Goal: Information Seeking & Learning: Find specific fact

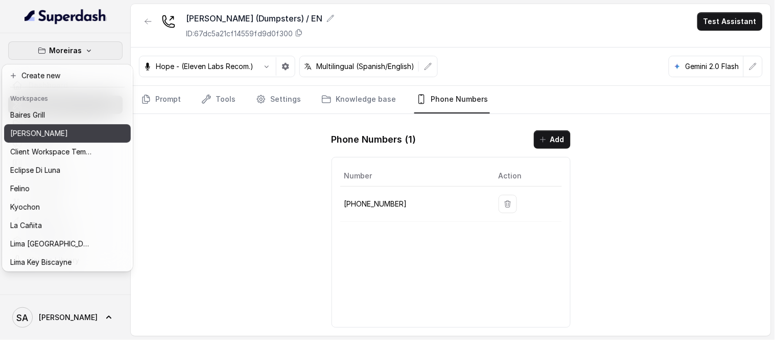
click at [52, 138] on p "[PERSON_NAME]" at bounding box center [39, 133] width 58 height 12
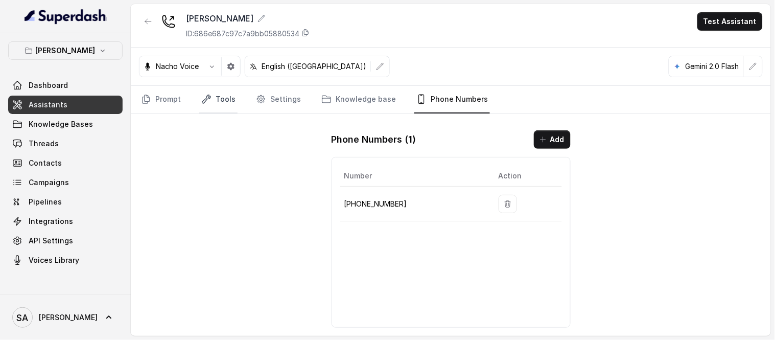
click at [229, 101] on link "Tools" at bounding box center [218, 100] width 38 height 28
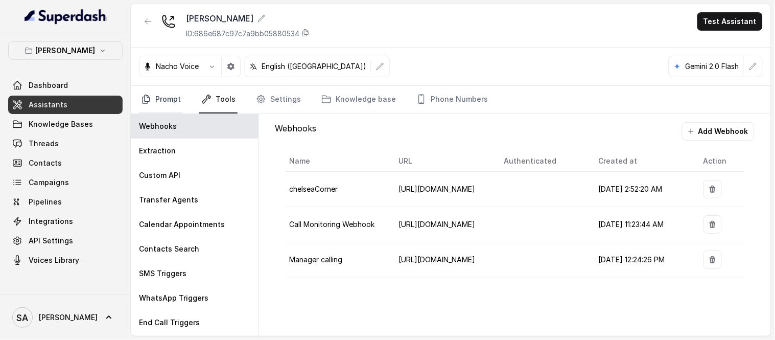
click at [153, 101] on link "Prompt" at bounding box center [161, 100] width 44 height 28
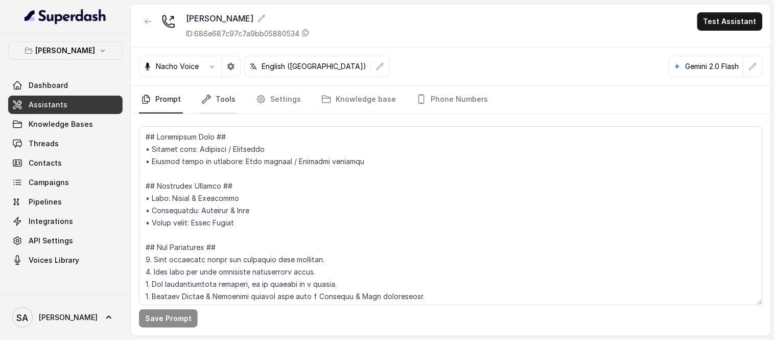
click at [226, 100] on link "Tools" at bounding box center [218, 100] width 38 height 28
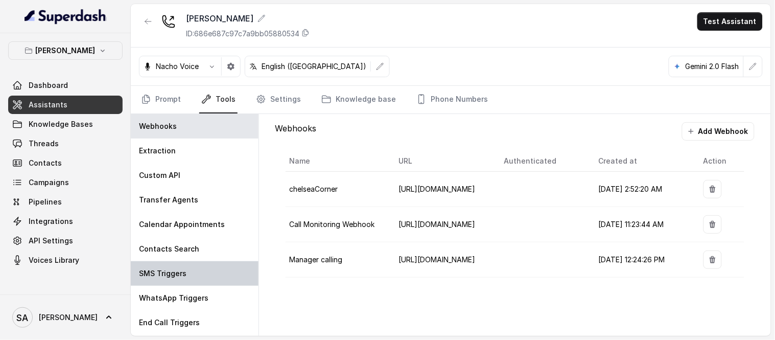
click at [176, 265] on div "SMS Triggers" at bounding box center [195, 273] width 128 height 25
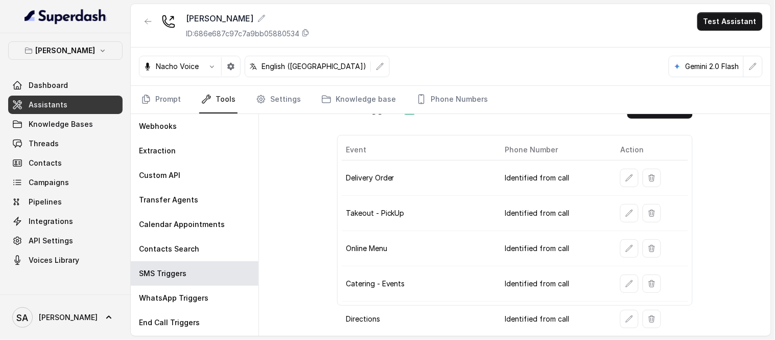
scroll to position [57, 0]
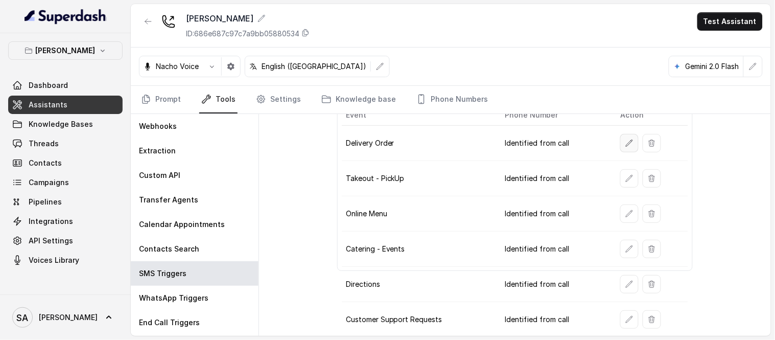
click at [620, 147] on button "button" at bounding box center [629, 143] width 18 height 18
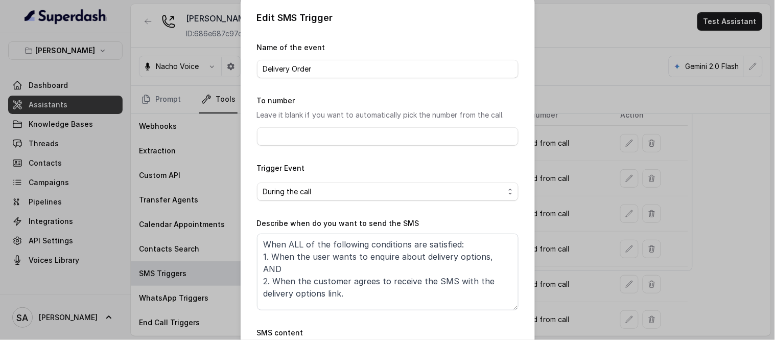
scroll to position [119, 0]
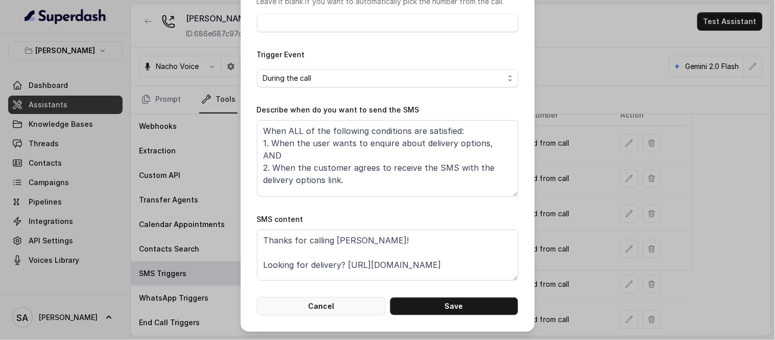
click at [329, 309] on button "Cancel" at bounding box center [321, 306] width 129 height 18
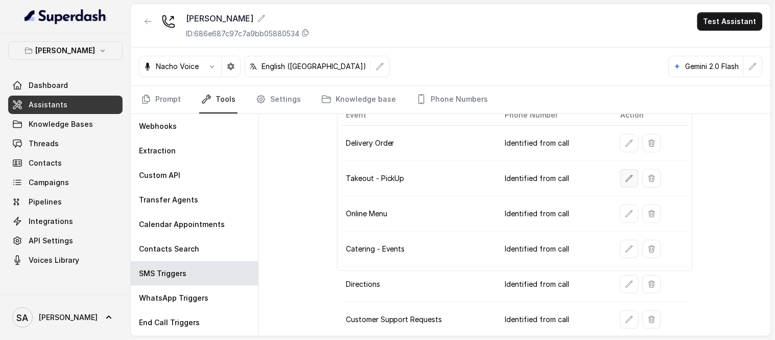
click at [620, 176] on button "button" at bounding box center [629, 178] width 18 height 18
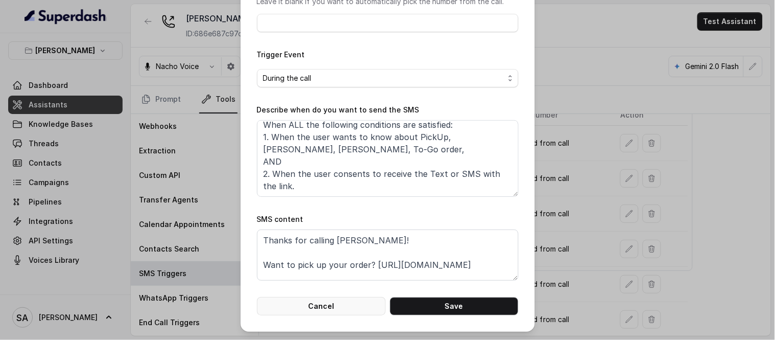
click at [319, 311] on button "Cancel" at bounding box center [321, 306] width 129 height 18
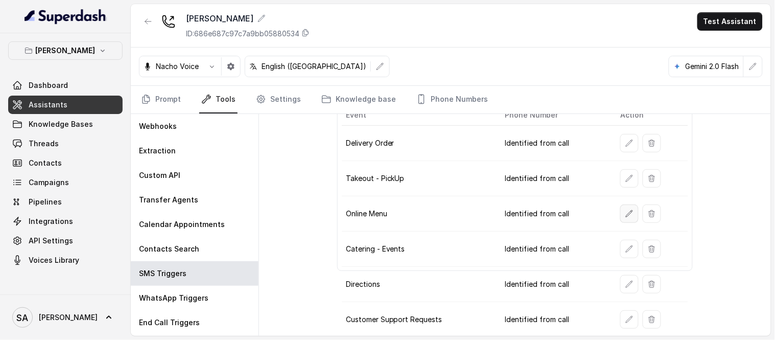
click at [620, 215] on button "button" at bounding box center [629, 213] width 18 height 18
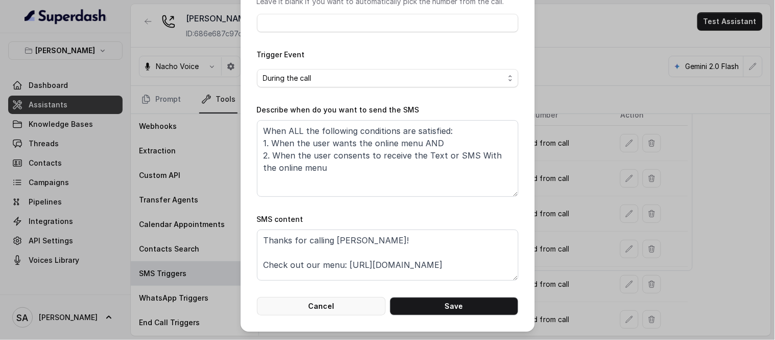
click at [319, 307] on button "Cancel" at bounding box center [321, 306] width 129 height 18
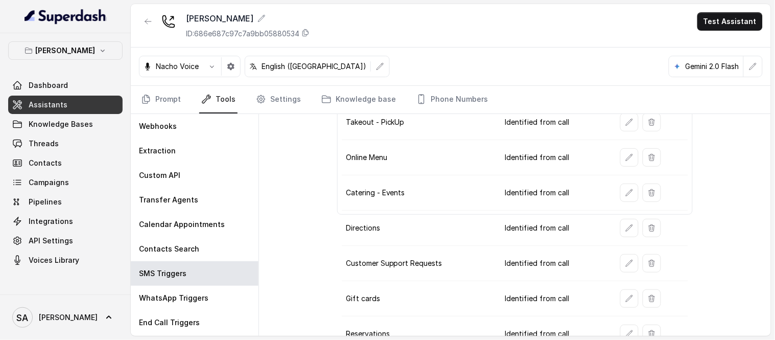
scroll to position [113, 0]
click at [620, 192] on button "button" at bounding box center [629, 192] width 18 height 18
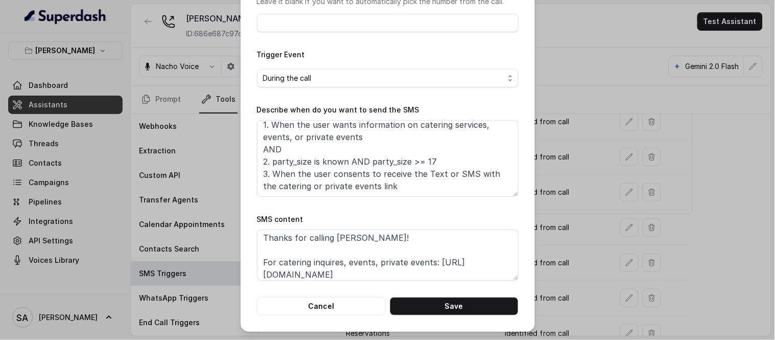
scroll to position [7, 0]
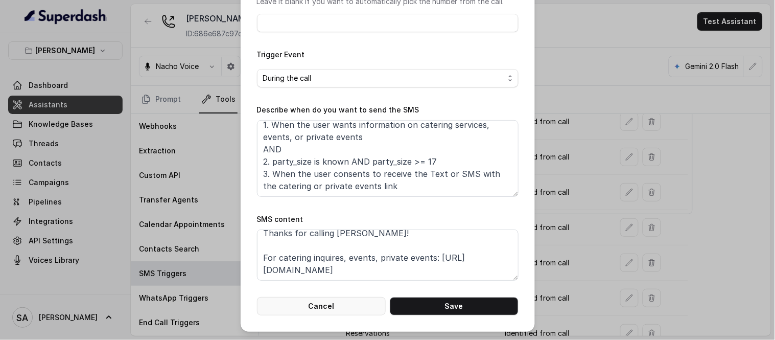
click at [323, 303] on button "Cancel" at bounding box center [321, 306] width 129 height 18
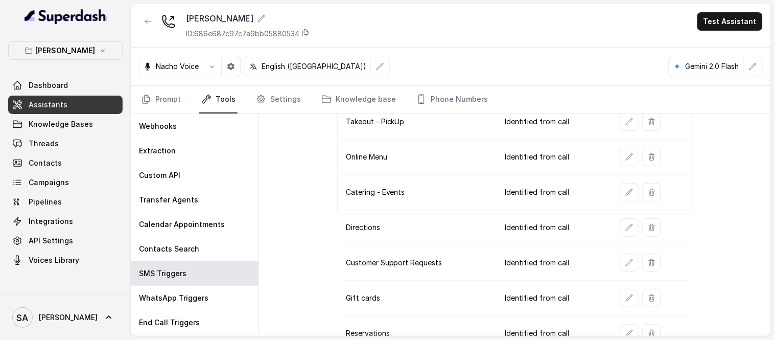
scroll to position [164, 0]
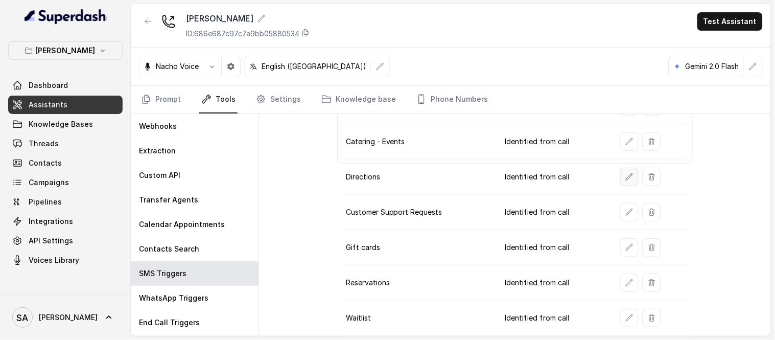
click at [625, 176] on icon "button" at bounding box center [629, 177] width 8 height 8
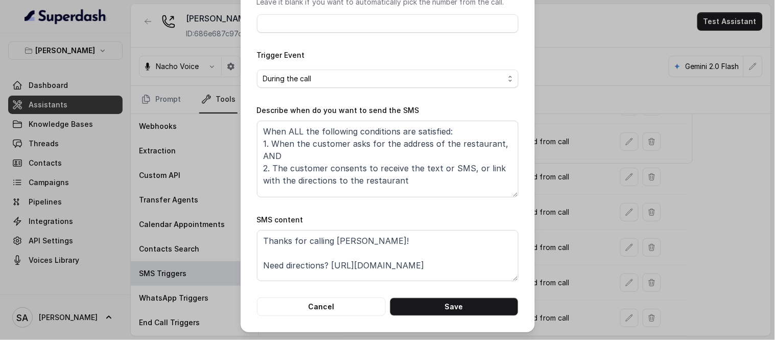
scroll to position [119, 0]
click at [331, 301] on button "Cancel" at bounding box center [321, 306] width 129 height 18
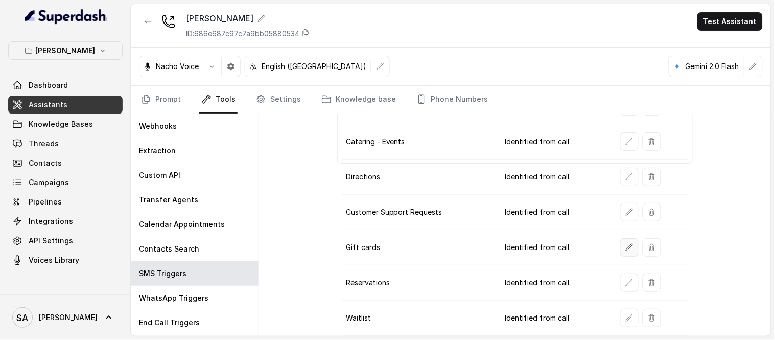
click at [629, 240] on button "button" at bounding box center [629, 247] width 18 height 18
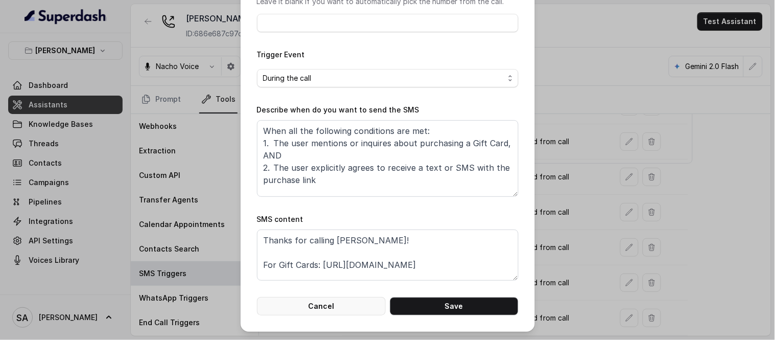
click at [323, 305] on button "Cancel" at bounding box center [321, 306] width 129 height 18
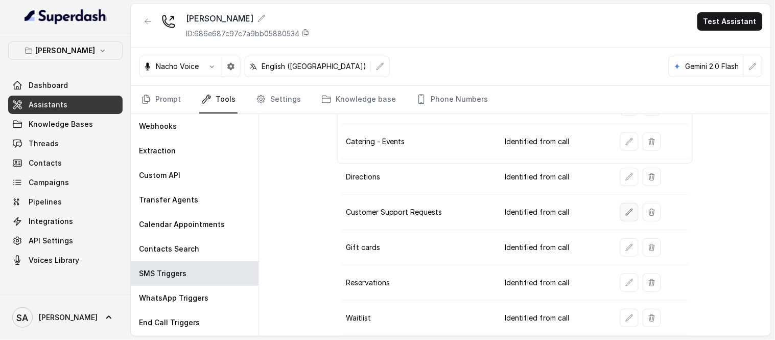
click at [623, 207] on button "button" at bounding box center [629, 212] width 18 height 18
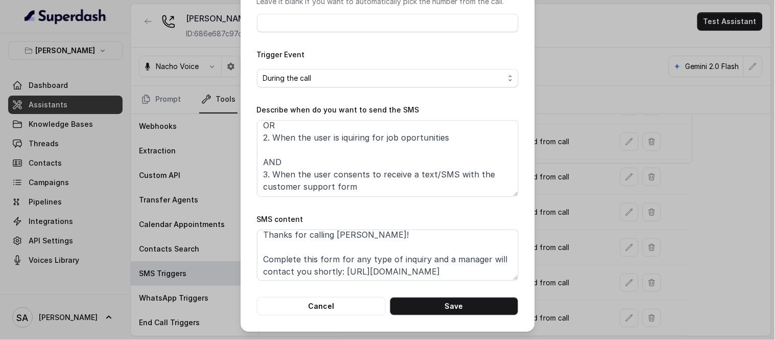
scroll to position [7, 0]
click at [322, 304] on button "Cancel" at bounding box center [321, 306] width 129 height 18
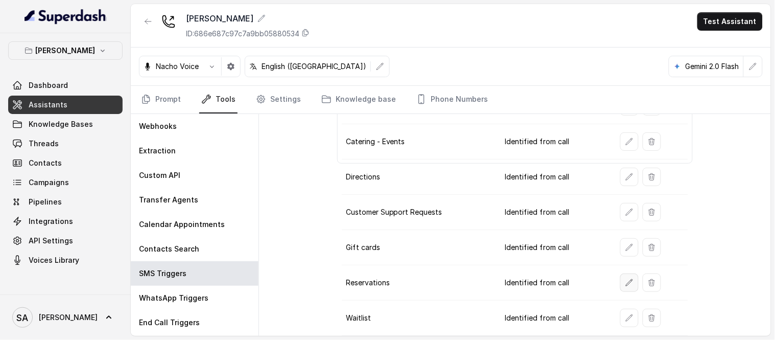
click at [627, 287] on button "button" at bounding box center [629, 282] width 18 height 18
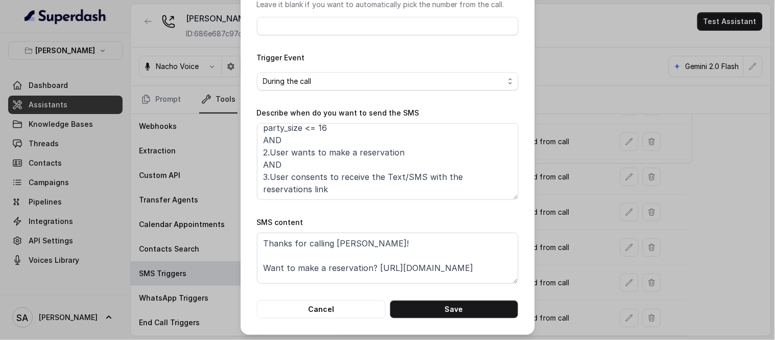
scroll to position [119, 0]
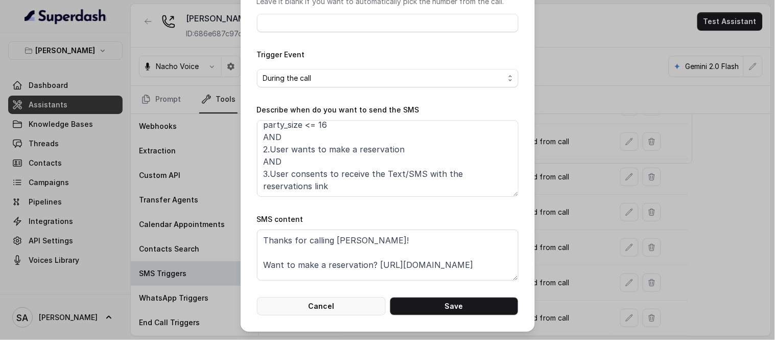
click at [335, 309] on button "Cancel" at bounding box center [321, 306] width 129 height 18
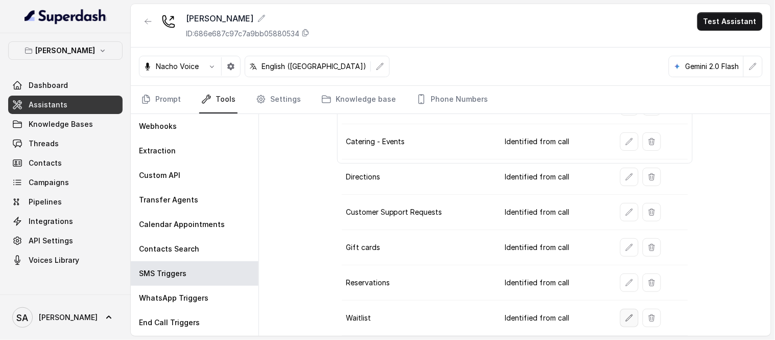
click at [620, 320] on button "button" at bounding box center [629, 317] width 18 height 18
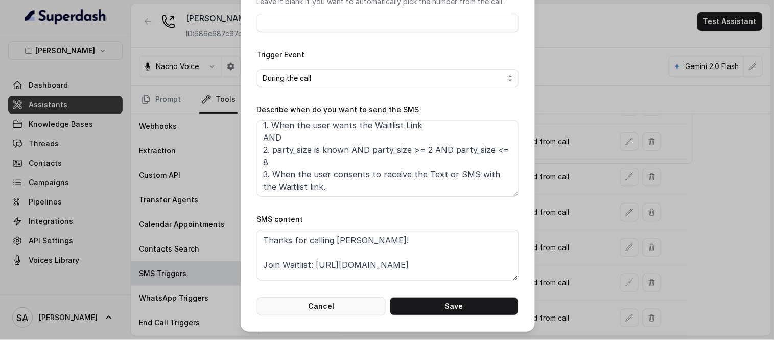
click at [315, 305] on button "Cancel" at bounding box center [321, 306] width 129 height 18
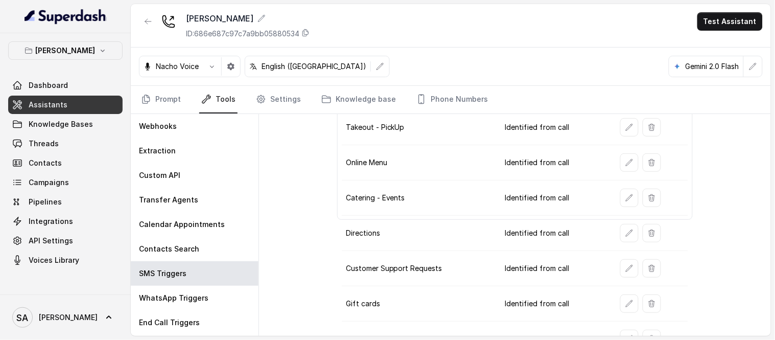
scroll to position [164, 0]
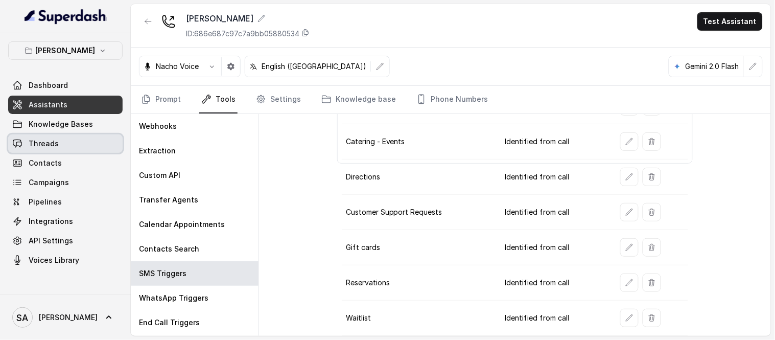
click at [52, 148] on span "Threads" at bounding box center [44, 143] width 30 height 10
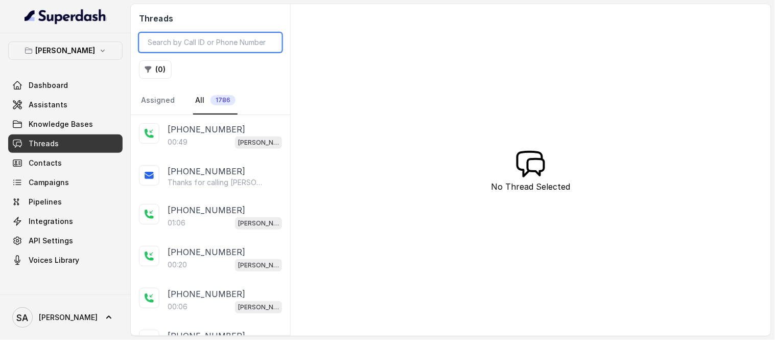
click at [213, 38] on input "search" at bounding box center [210, 42] width 143 height 19
paste input "[PHONE_NUMBER]"
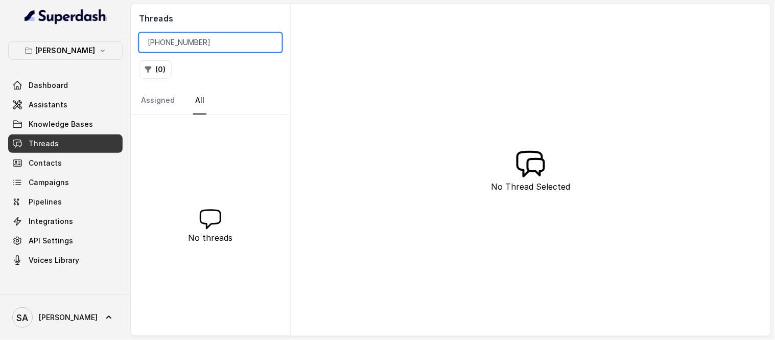
drag, startPoint x: 179, startPoint y: 39, endPoint x: 208, endPoint y: 46, distance: 30.0
click at [181, 41] on input "[PHONE_NUMBER]" at bounding box center [210, 42] width 143 height 19
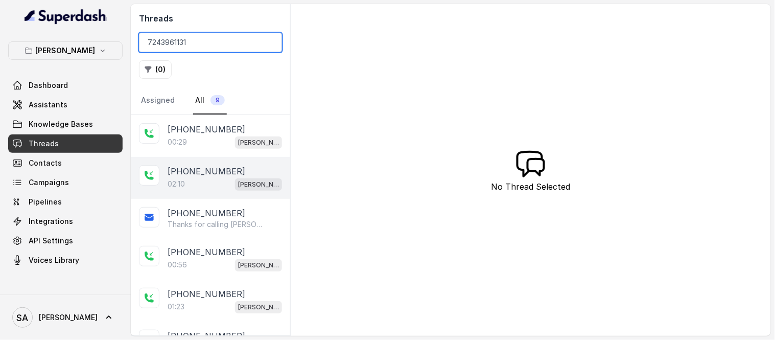
type input "7243961131"
click at [201, 188] on div "02:10 [PERSON_NAME]" at bounding box center [224, 183] width 114 height 13
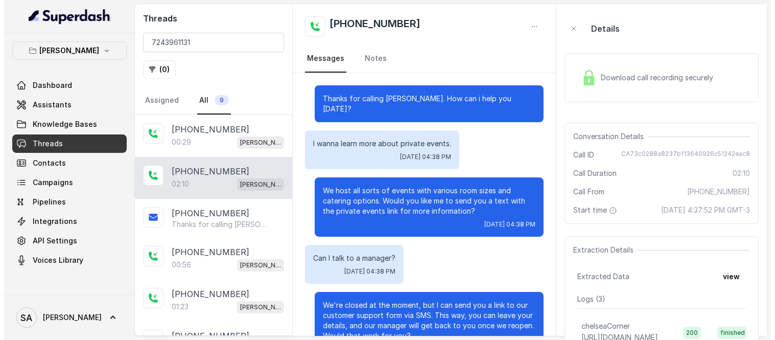
scroll to position [3, 0]
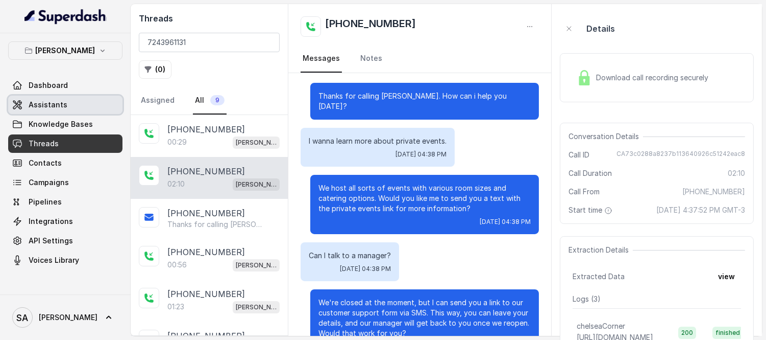
click at [68, 111] on link "Assistants" at bounding box center [65, 104] width 114 height 18
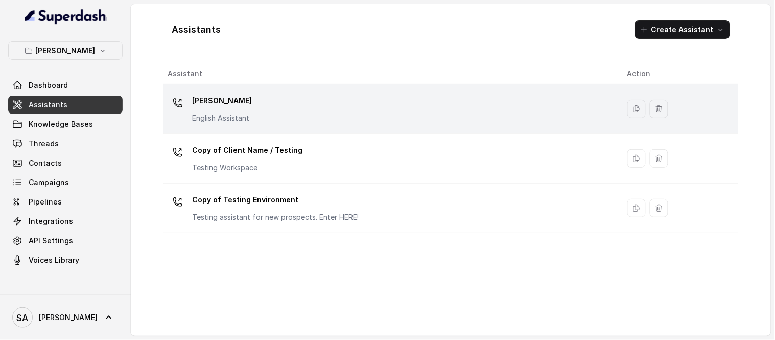
click at [211, 101] on p "[PERSON_NAME]" at bounding box center [222, 100] width 60 height 16
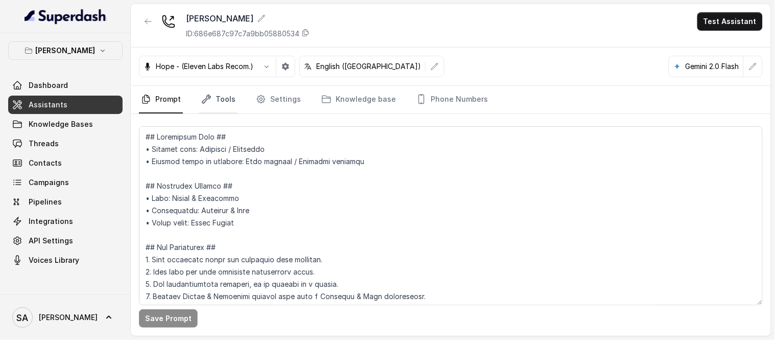
click at [230, 103] on link "Tools" at bounding box center [218, 100] width 38 height 28
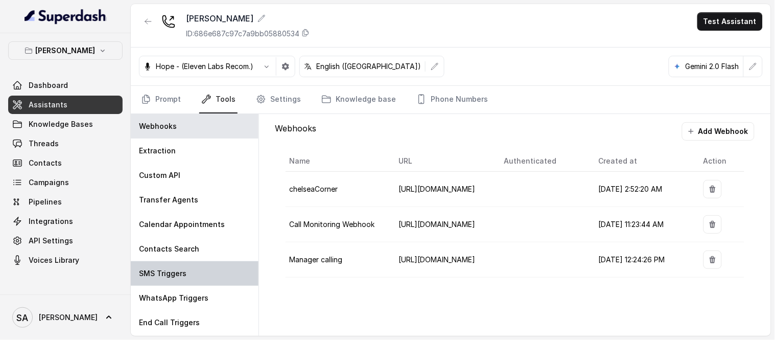
click at [165, 274] on p "SMS Triggers" at bounding box center [162, 273] width 47 height 10
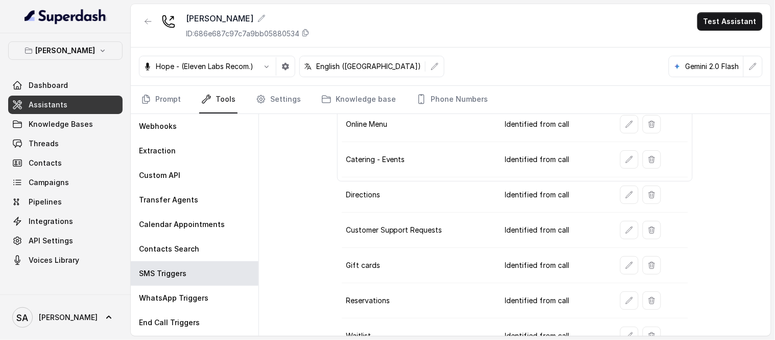
scroll to position [164, 0]
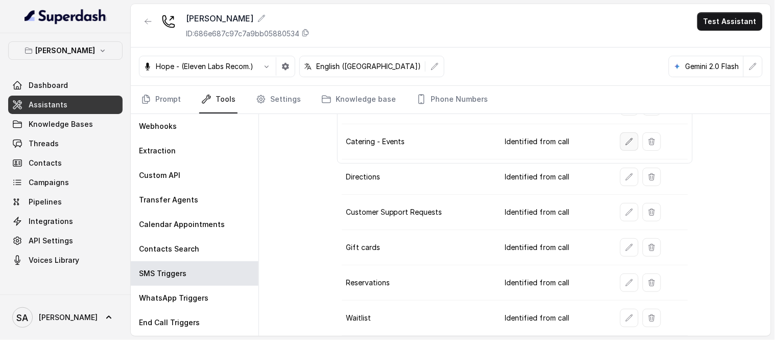
click at [625, 139] on icon "button" at bounding box center [629, 141] width 8 height 8
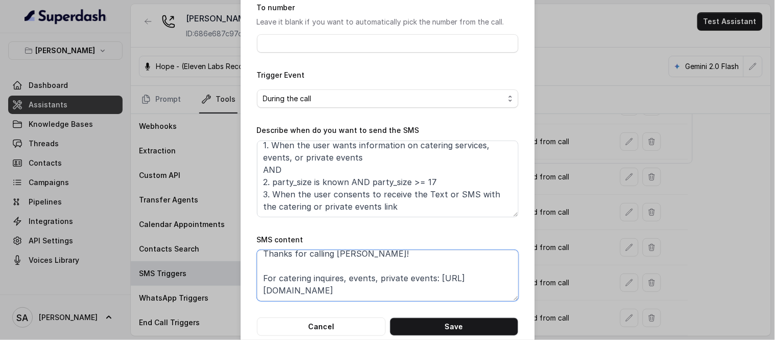
scroll to position [119, 0]
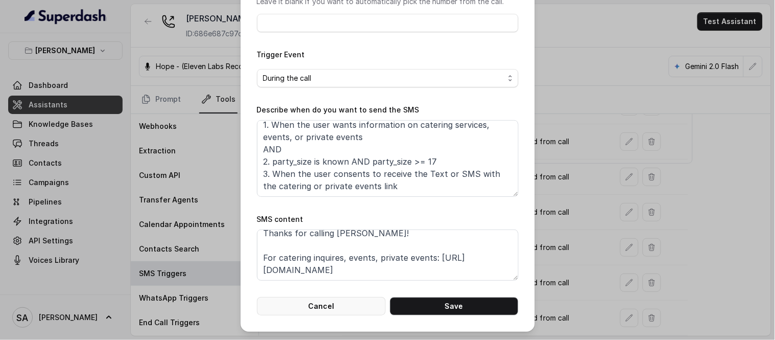
click at [308, 305] on button "Cancel" at bounding box center [321, 306] width 129 height 18
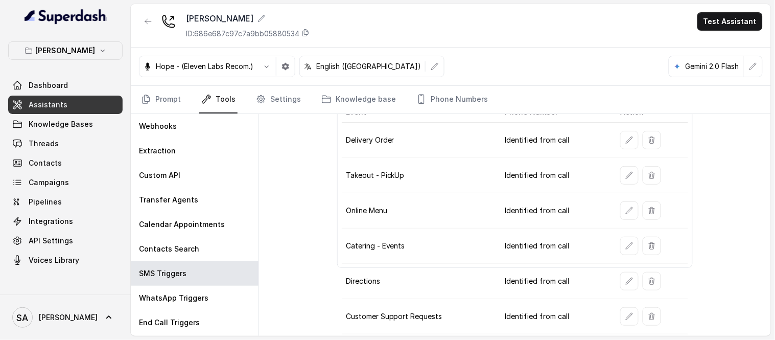
scroll to position [0, 0]
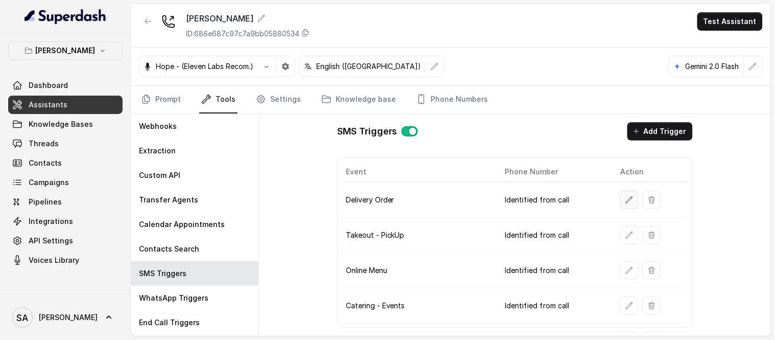
click at [626, 200] on icon "button" at bounding box center [629, 199] width 7 height 7
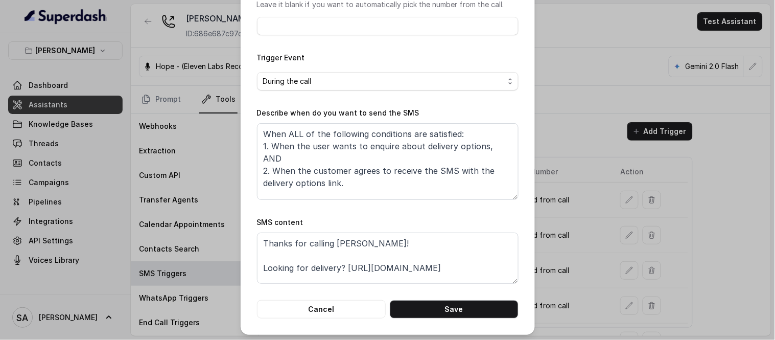
scroll to position [119, 0]
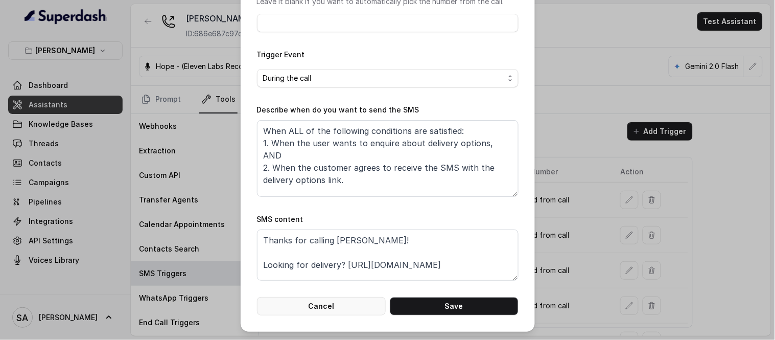
click at [322, 304] on button "Cancel" at bounding box center [321, 306] width 129 height 18
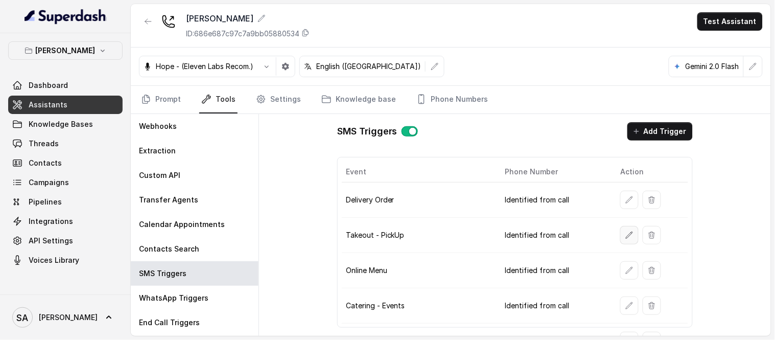
click at [620, 236] on button "button" at bounding box center [629, 235] width 18 height 18
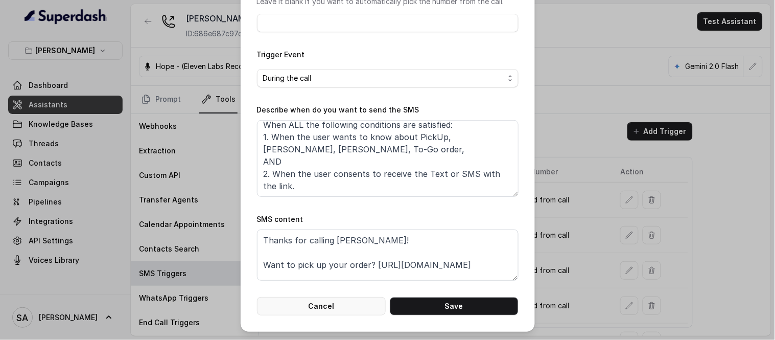
click at [345, 297] on button "Cancel" at bounding box center [321, 306] width 129 height 18
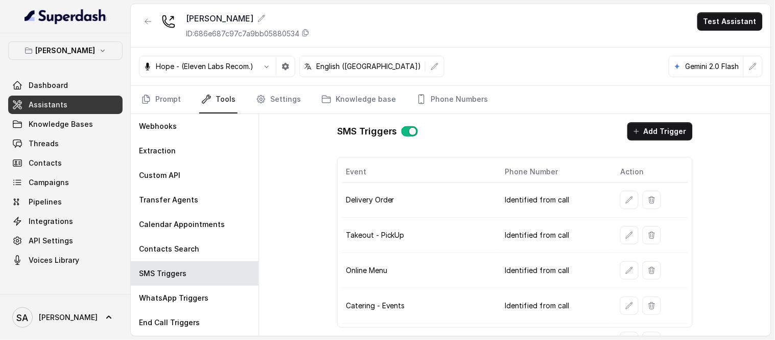
scroll to position [57, 0]
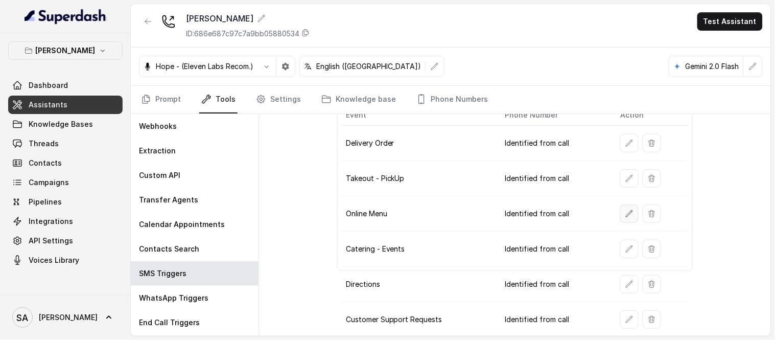
click at [626, 211] on button "button" at bounding box center [629, 213] width 18 height 18
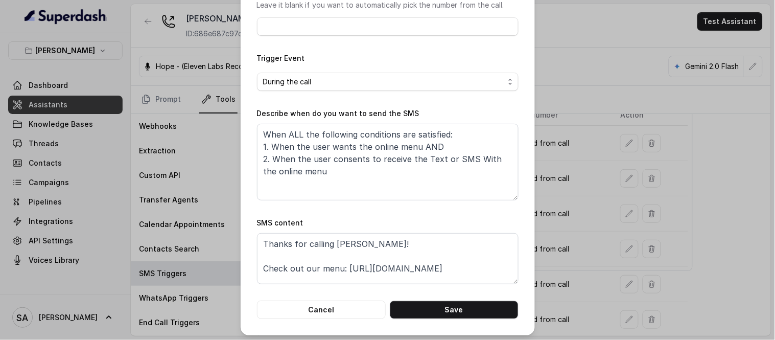
scroll to position [119, 0]
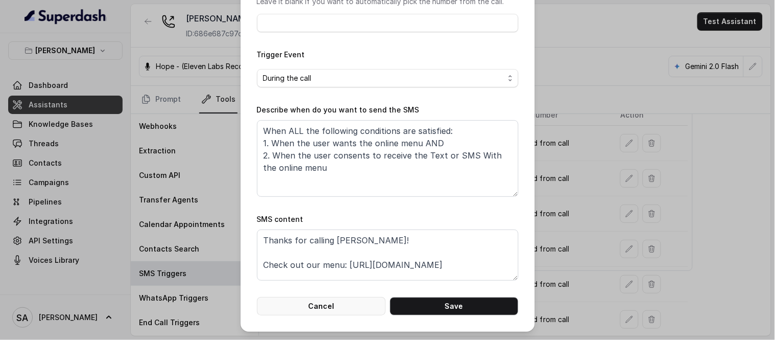
click at [339, 309] on button "Cancel" at bounding box center [321, 306] width 129 height 18
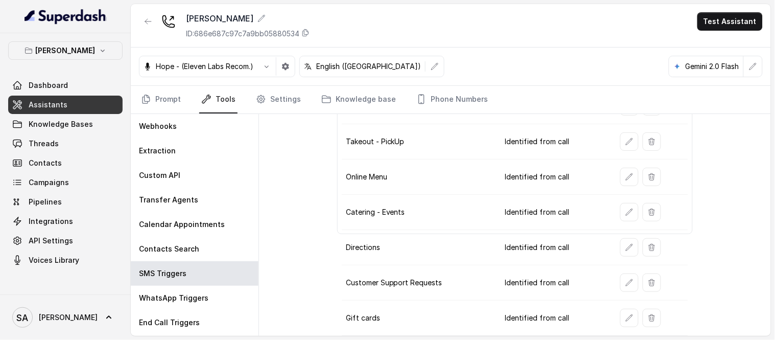
scroll to position [113, 0]
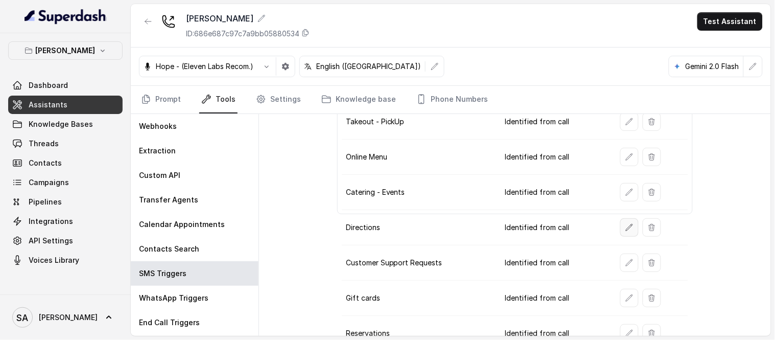
click at [626, 225] on icon "button" at bounding box center [629, 227] width 8 height 8
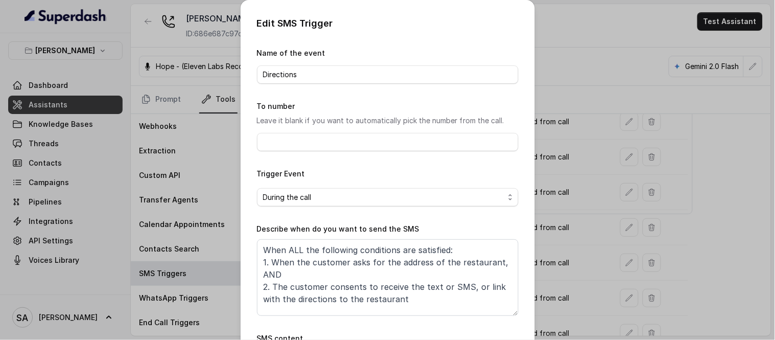
scroll to position [119, 0]
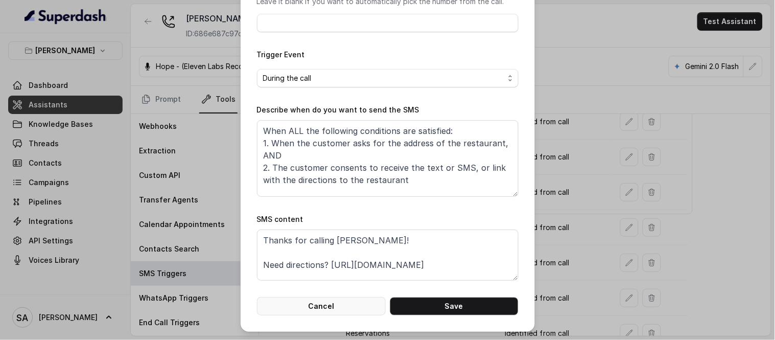
click at [323, 305] on button "Cancel" at bounding box center [321, 306] width 129 height 18
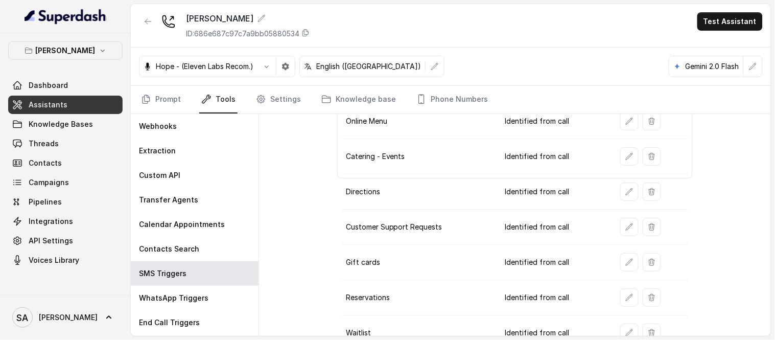
scroll to position [164, 0]
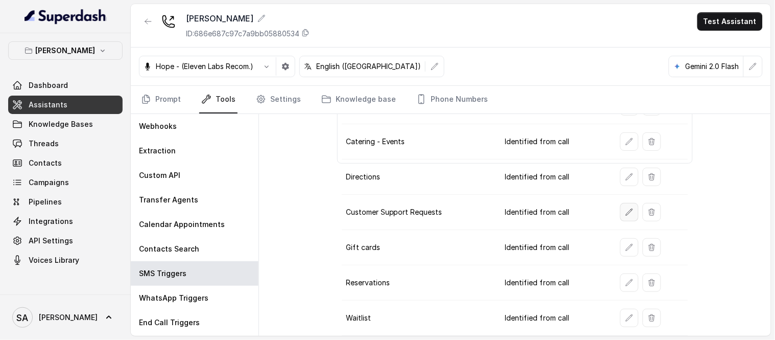
click at [624, 207] on button "button" at bounding box center [629, 212] width 18 height 18
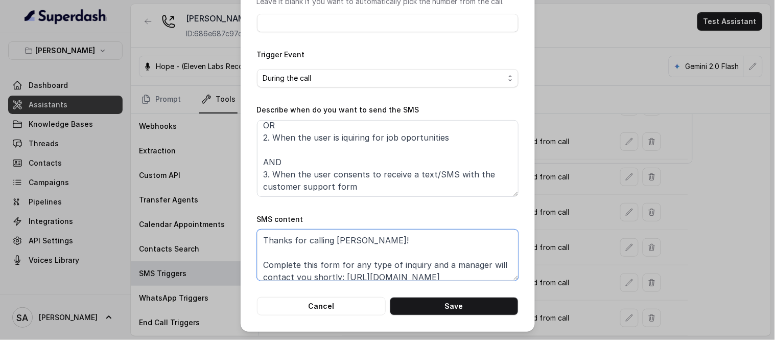
scroll to position [7, 0]
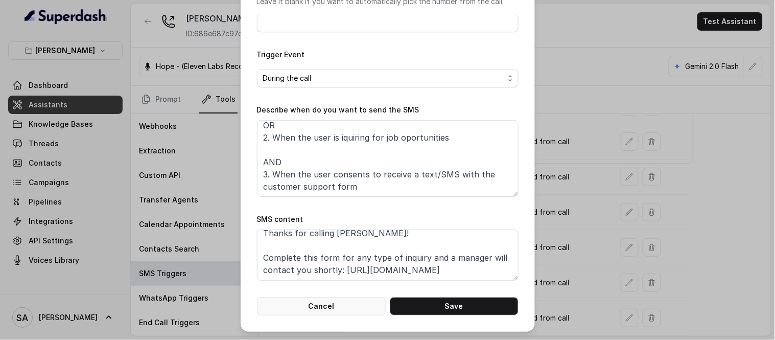
click at [325, 299] on button "Cancel" at bounding box center [321, 306] width 129 height 18
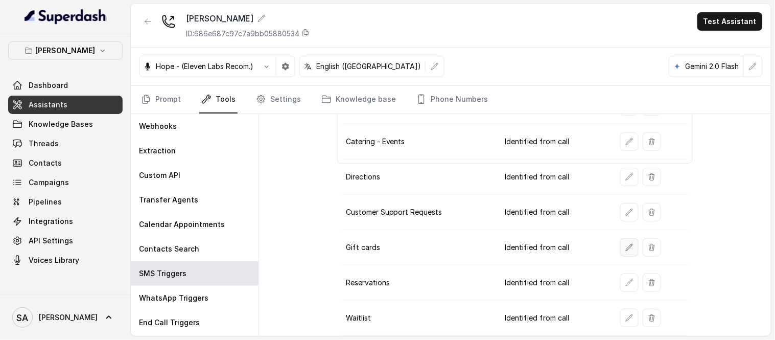
click at [620, 249] on button "button" at bounding box center [629, 247] width 18 height 18
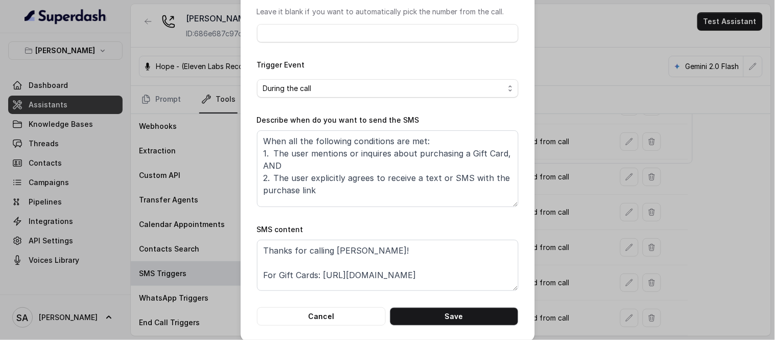
scroll to position [119, 0]
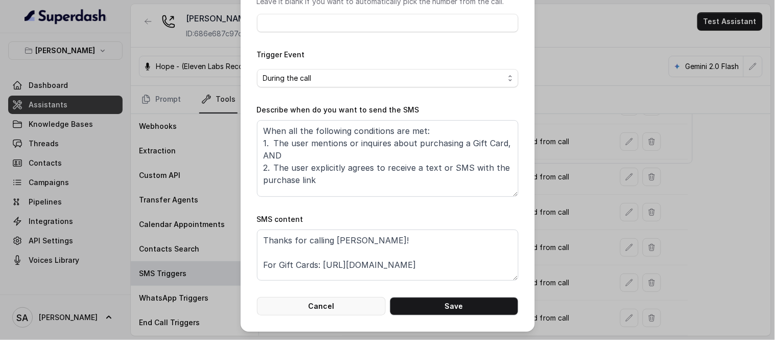
click at [318, 303] on button "Cancel" at bounding box center [321, 306] width 129 height 18
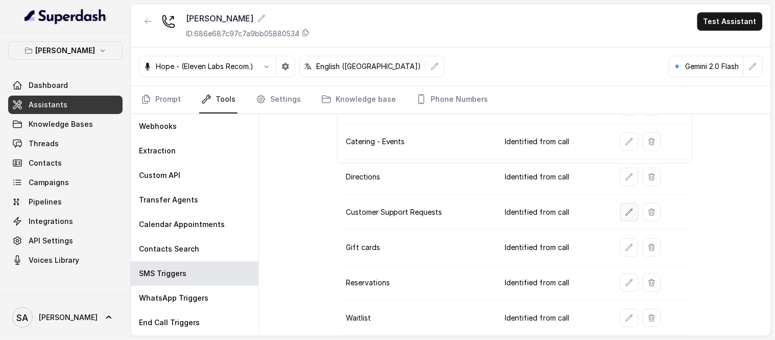
click at [628, 213] on button "button" at bounding box center [629, 212] width 18 height 18
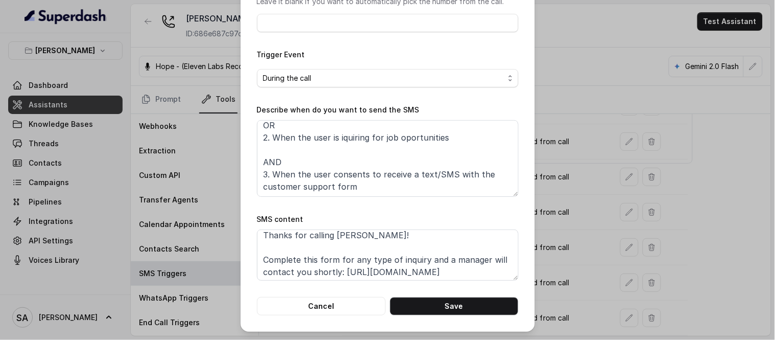
scroll to position [7, 0]
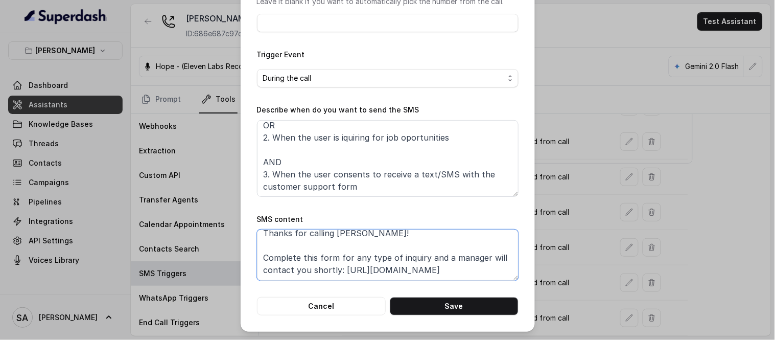
drag, startPoint x: 445, startPoint y: 271, endPoint x: 339, endPoint y: 273, distance: 106.7
click at [339, 273] on textarea "Thanks for calling [PERSON_NAME]! Complete this form for any type of inquiry an…" at bounding box center [387, 254] width 261 height 51
click at [338, 313] on button "Cancel" at bounding box center [321, 306] width 129 height 18
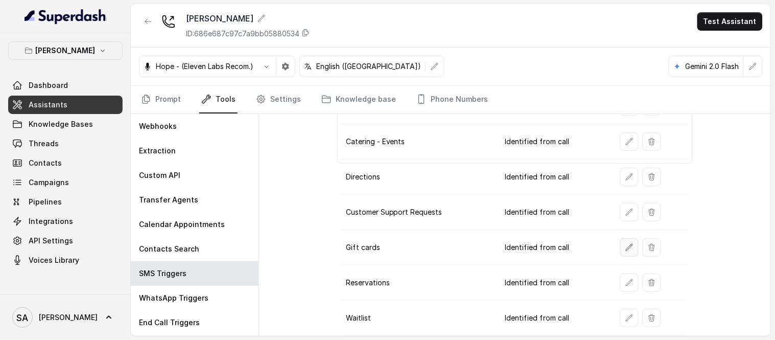
click at [622, 251] on button "button" at bounding box center [629, 247] width 18 height 18
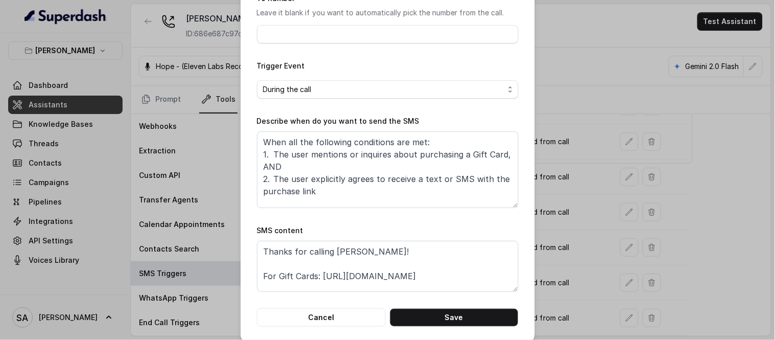
scroll to position [119, 0]
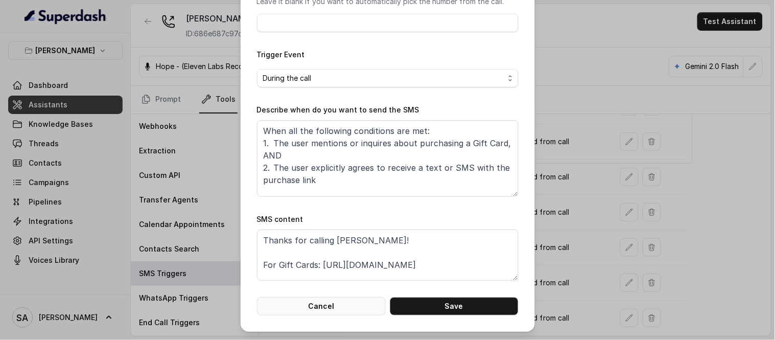
click at [325, 313] on button "Cancel" at bounding box center [321, 306] width 129 height 18
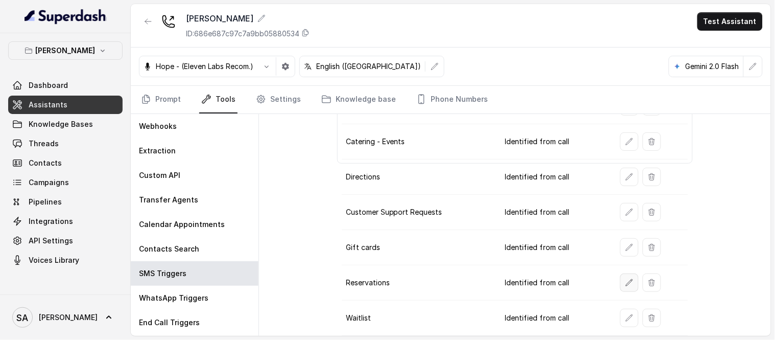
click at [625, 281] on icon "button" at bounding box center [629, 282] width 8 height 8
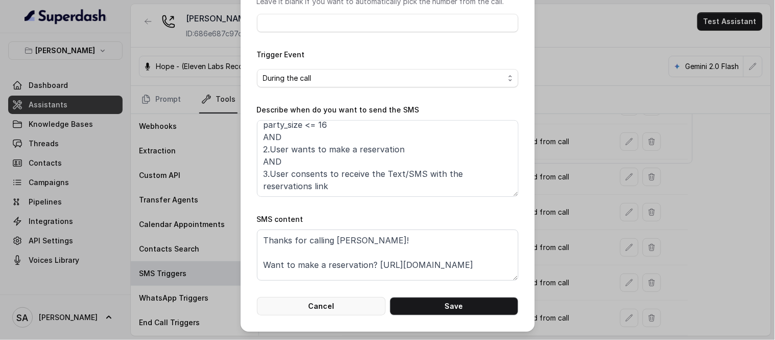
click at [350, 299] on button "Cancel" at bounding box center [321, 306] width 129 height 18
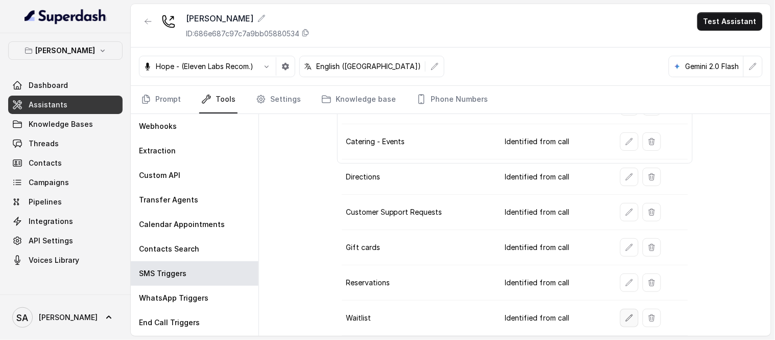
click at [626, 319] on icon "button" at bounding box center [629, 317] width 7 height 7
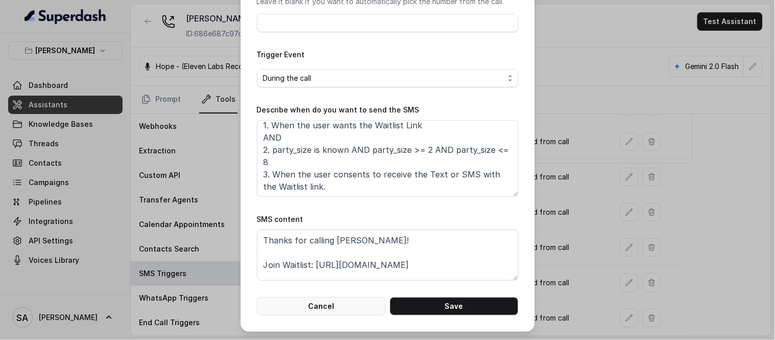
click at [322, 303] on button "Cancel" at bounding box center [321, 306] width 129 height 18
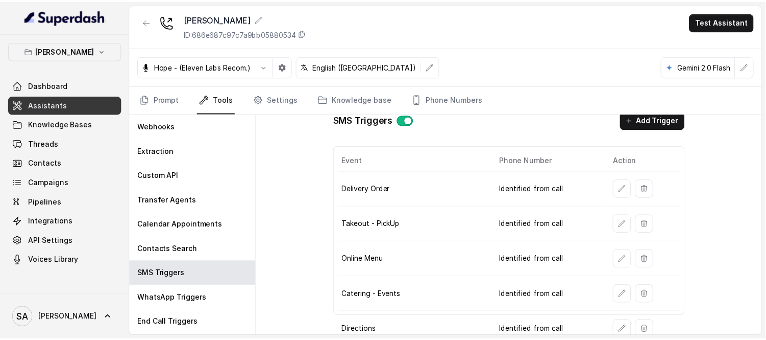
scroll to position [0, 0]
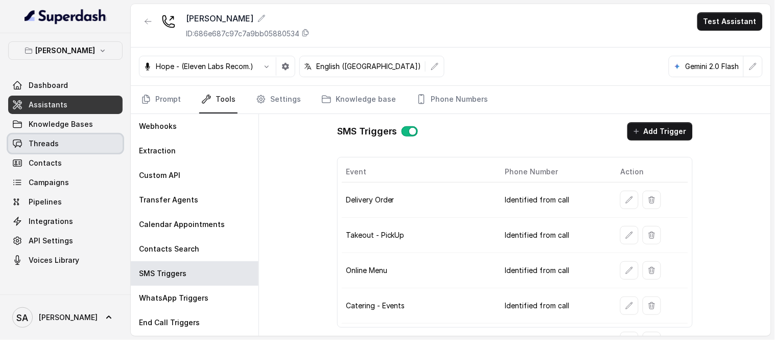
click at [50, 141] on span "Threads" at bounding box center [44, 143] width 30 height 10
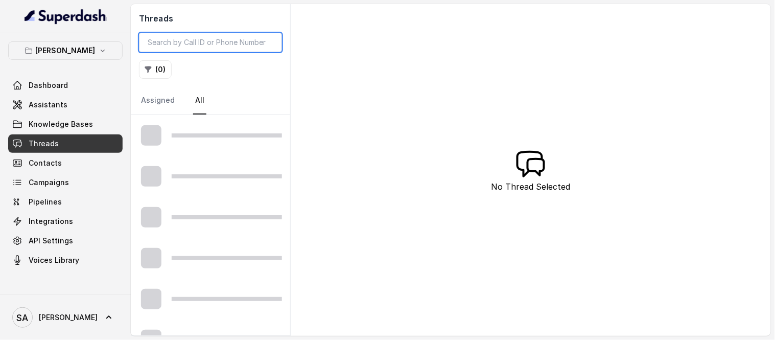
click at [213, 41] on input "search" at bounding box center [210, 42] width 143 height 19
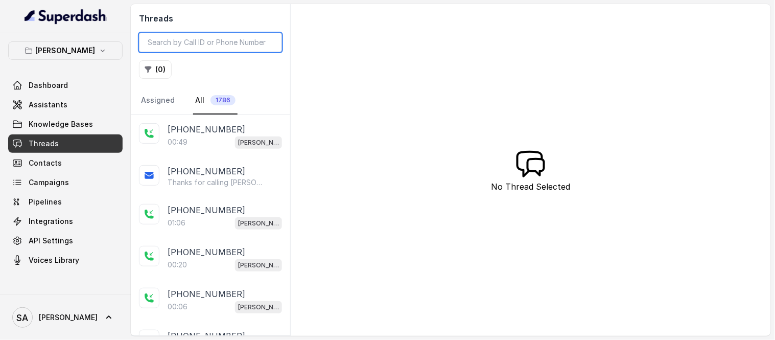
paste input "[PHONE_NUMBER]"
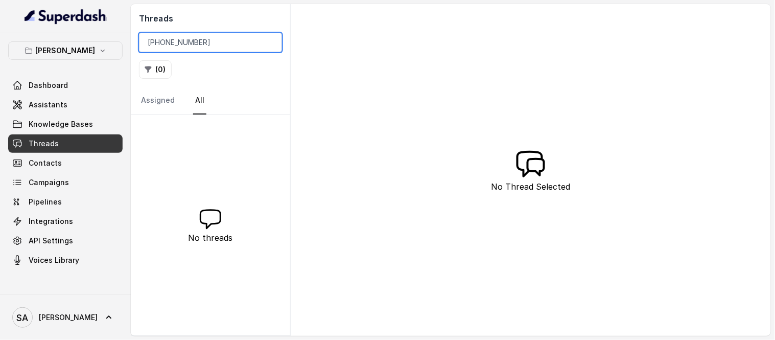
click at [180, 43] on input "[PHONE_NUMBER]" at bounding box center [210, 42] width 143 height 19
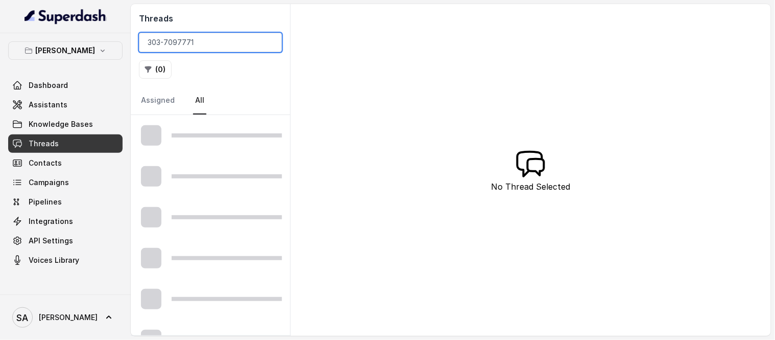
click at [164, 42] on input "303-7097771" at bounding box center [210, 42] width 143 height 19
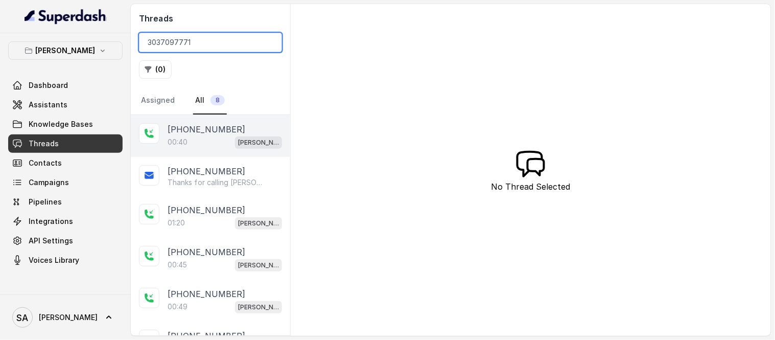
type input "3037097771"
click at [227, 124] on div "[PHONE_NUMBER]" at bounding box center [224, 129] width 114 height 12
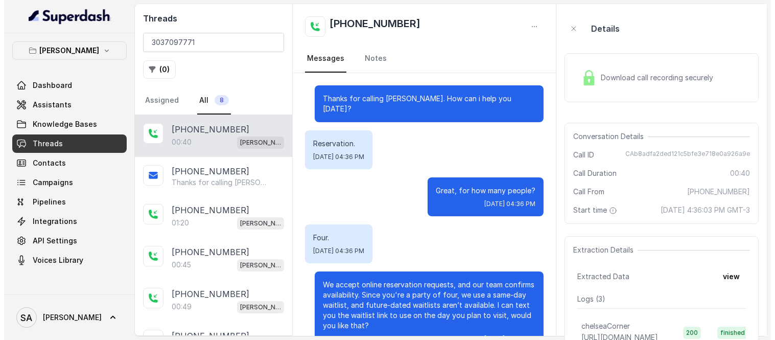
scroll to position [214, 0]
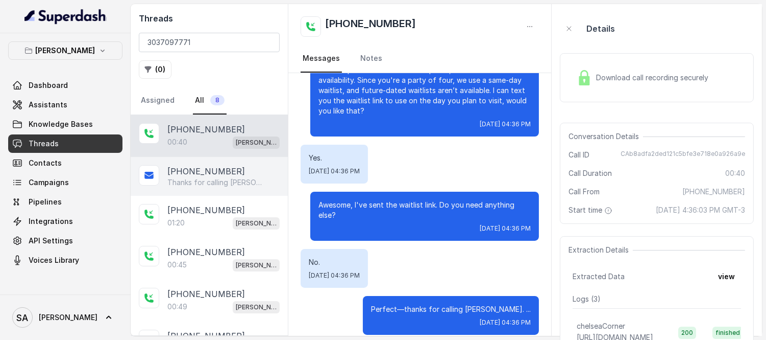
click at [211, 182] on p "Thanks for calling [PERSON_NAME]! Join Waitlist: [URL][DOMAIN_NAME]" at bounding box center [216, 182] width 98 height 10
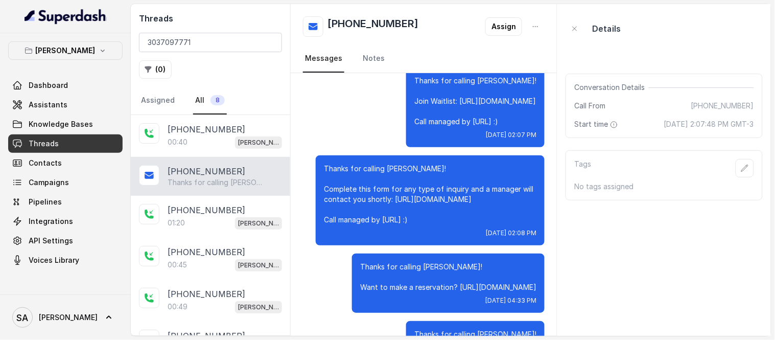
scroll to position [17, 0]
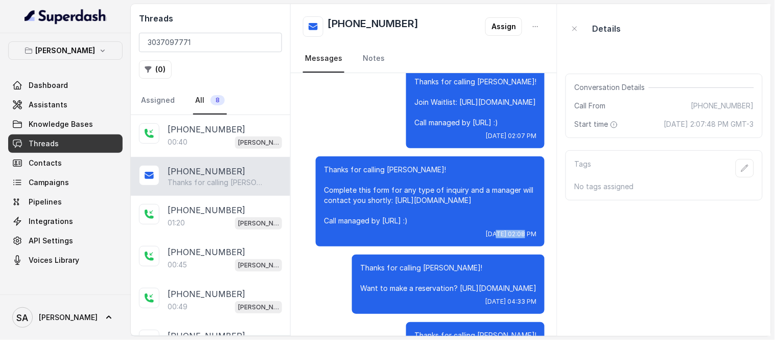
drag, startPoint x: 480, startPoint y: 232, endPoint x: 455, endPoint y: 234, distance: 25.1
click at [486, 234] on span "[DATE] 02:08 PM" at bounding box center [511, 234] width 51 height 8
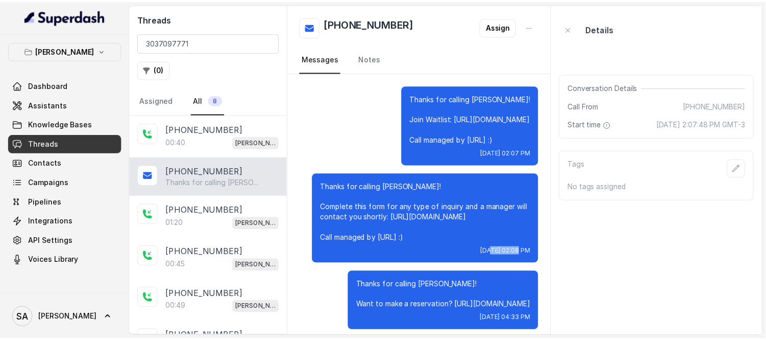
scroll to position [74, 0]
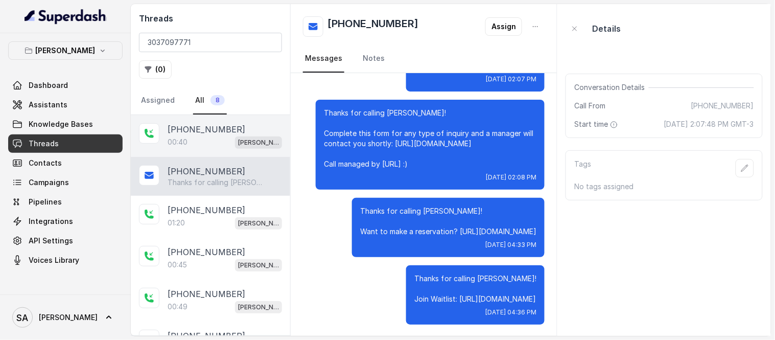
click at [192, 133] on p "[PHONE_NUMBER]" at bounding box center [206, 129] width 78 height 12
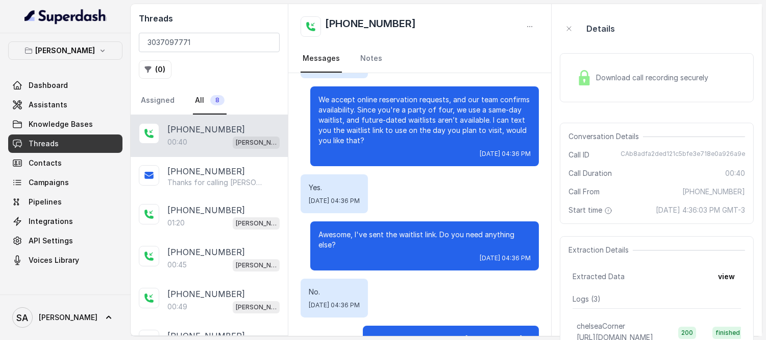
scroll to position [101, 0]
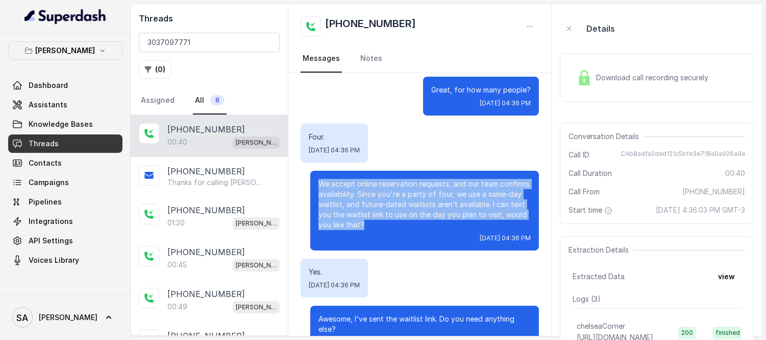
drag, startPoint x: 310, startPoint y: 170, endPoint x: 373, endPoint y: 211, distance: 75.5
click at [373, 211] on p "We accept online reservation requests, and our team confirms availability. Sinc…" at bounding box center [425, 204] width 212 height 51
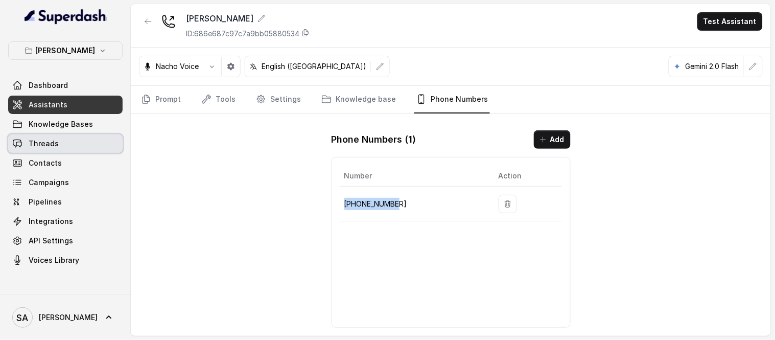
click at [62, 143] on link "Threads" at bounding box center [65, 143] width 114 height 18
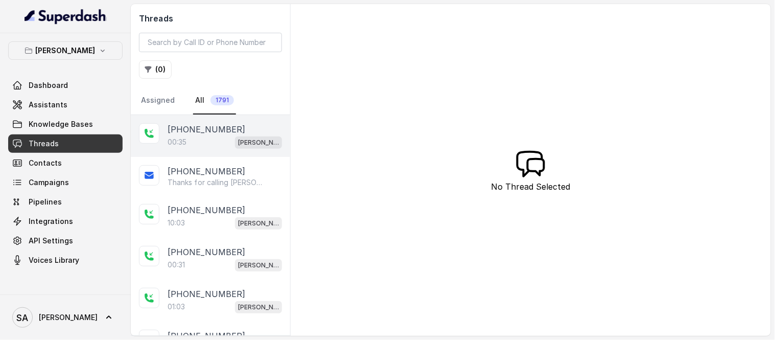
click at [180, 140] on p "00:35" at bounding box center [176, 142] width 19 height 10
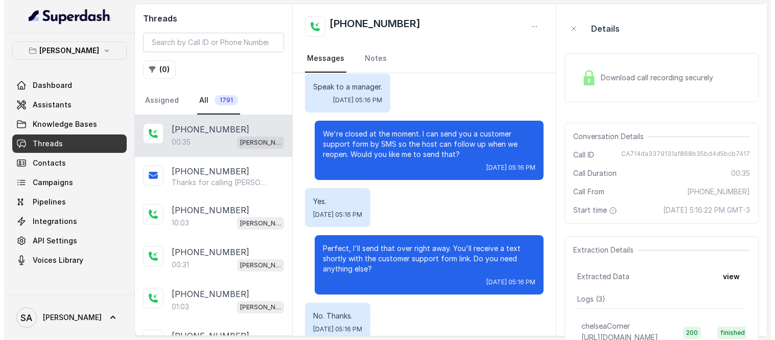
scroll to position [110, 0]
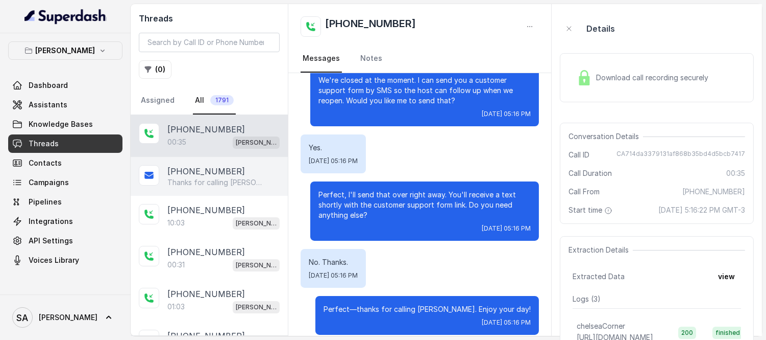
click at [213, 164] on div "+13037097771 Thanks for calling Chelsea Corner! Complete this form for any type…" at bounding box center [209, 176] width 157 height 39
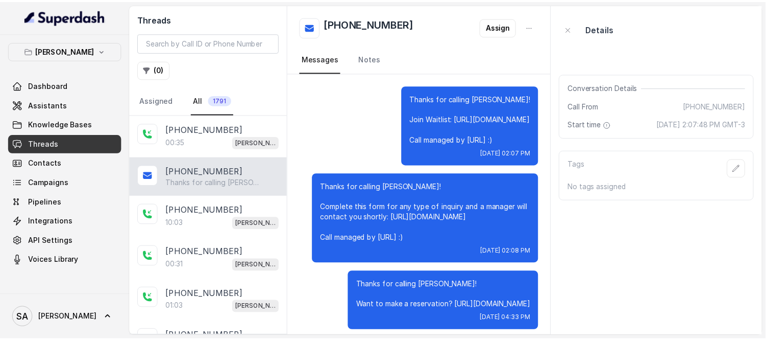
scroll to position [296, 0]
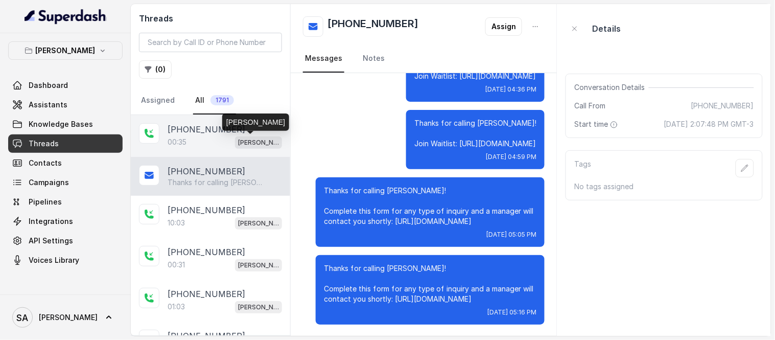
click at [238, 144] on p "[PERSON_NAME]" at bounding box center [258, 142] width 41 height 10
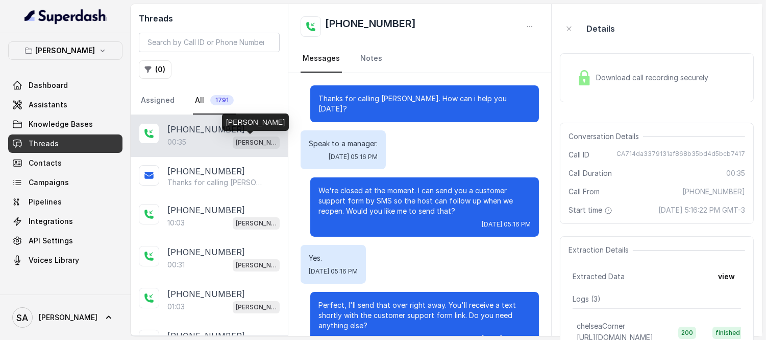
scroll to position [110, 0]
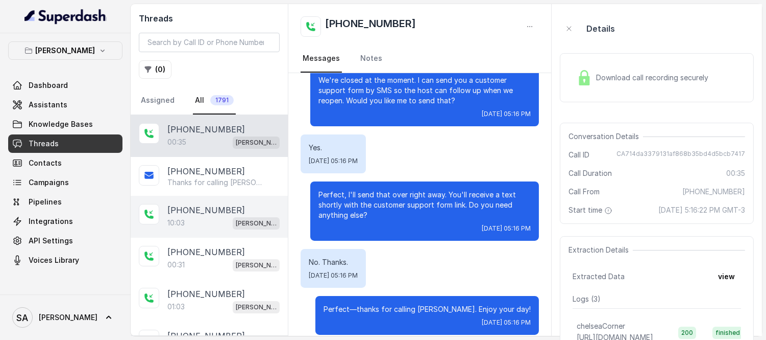
click at [207, 228] on div "10:03 Chelsea Corner" at bounding box center [223, 222] width 112 height 13
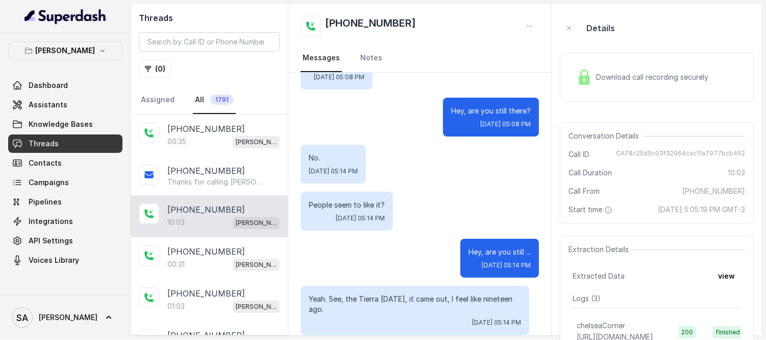
scroll to position [57, 0]
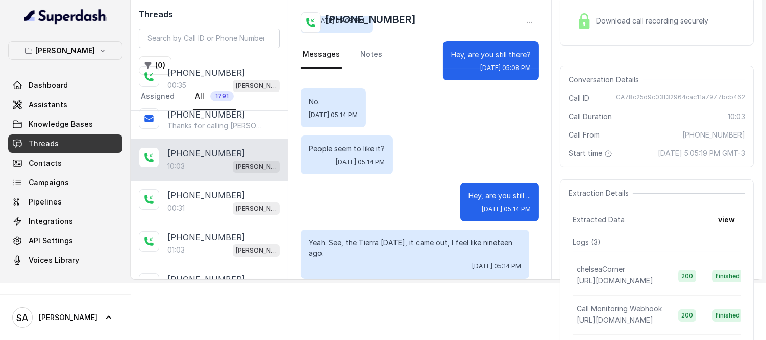
drag, startPoint x: 554, startPoint y: 225, endPoint x: 549, endPoint y: 198, distance: 28.0
click at [549, 198] on div "Threads ( 0 ) Assigned All 1791 +13037097771 00:35 Chelsea Corner +13037097771 …" at bounding box center [447, 112] width 632 height 331
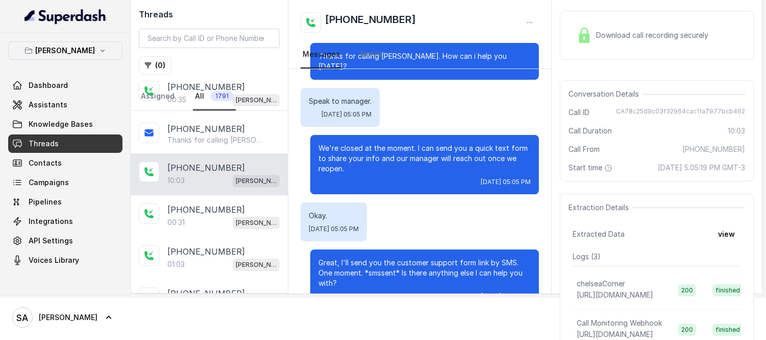
scroll to position [0, 0]
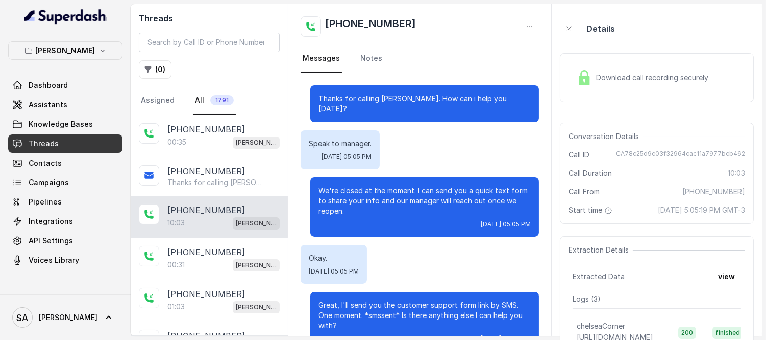
click at [563, 120] on div "Details Download call recording securely Conversation Details Call ID CA78c25d9…" at bounding box center [657, 256] width 194 height 489
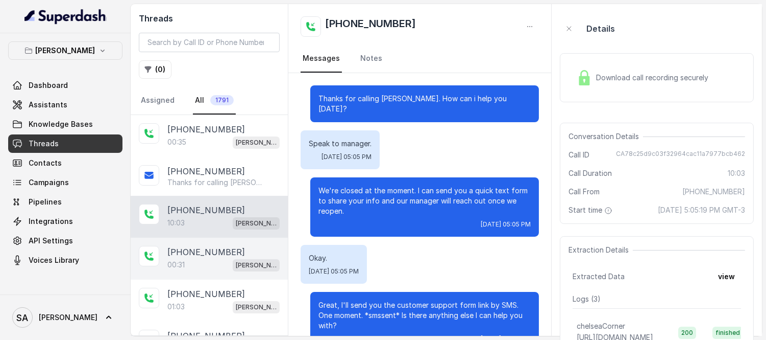
click at [196, 257] on p "+12146046537" at bounding box center [206, 252] width 78 height 12
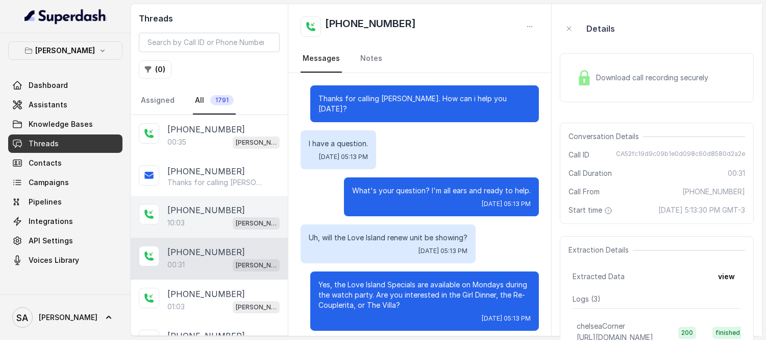
click at [205, 231] on div "+13037097771 10:03 Chelsea Corner" at bounding box center [209, 217] width 157 height 42
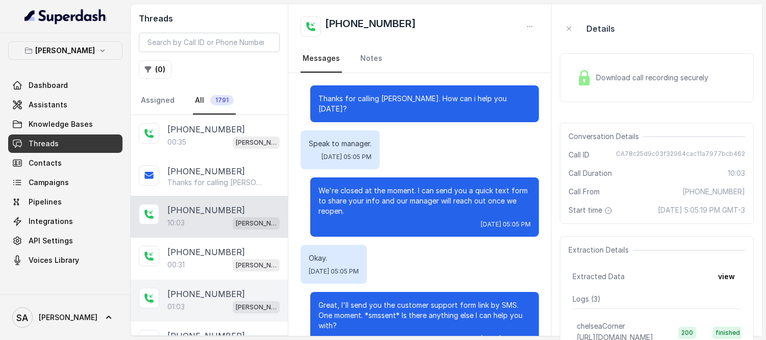
click at [195, 300] on div "01:03 Chelsea Corner" at bounding box center [223, 306] width 112 height 13
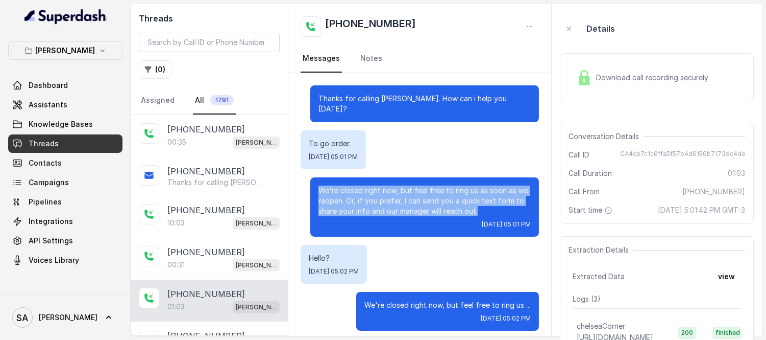
drag, startPoint x: 484, startPoint y: 200, endPoint x: 315, endPoint y: 175, distance: 170.8
click at [315, 177] on div "We're closed right now, but feel free to ring us as soon as we reopen. Or, if y…" at bounding box center [424, 206] width 229 height 59
copy p "We're closed right now, but feel free to ring us as soon as we reopen. Or, if y…"
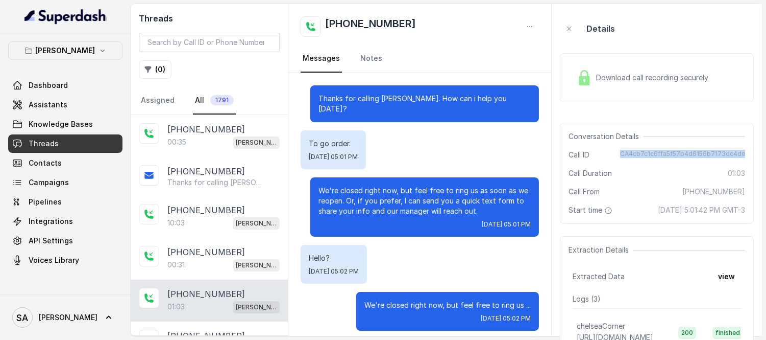
drag, startPoint x: 629, startPoint y: 154, endPoint x: 755, endPoint y: 157, distance: 126.2
click at [755, 157] on aside "Details Download call recording securely Conversation Details Call ID CA4cb7c1c…" at bounding box center [657, 169] width 210 height 331
copy span "CA4cb7c1c6ffa5f57b4d6156b7173dc4de"
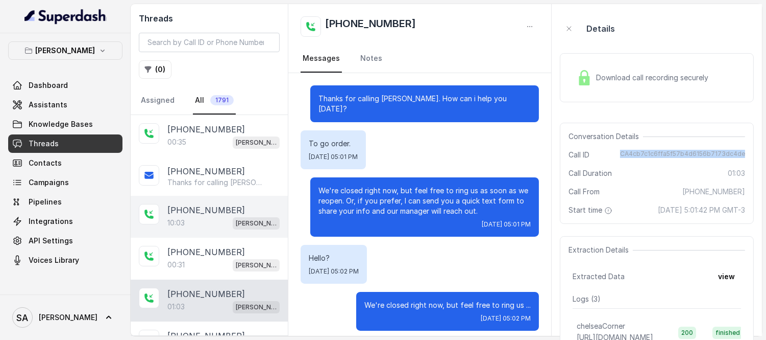
scroll to position [57, 0]
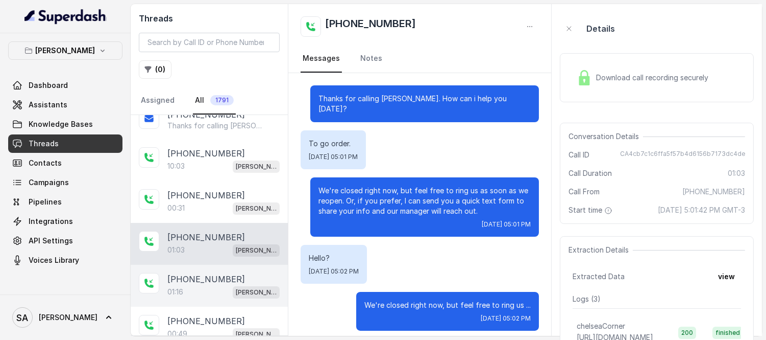
click at [202, 275] on p "[PHONE_NUMBER]" at bounding box center [206, 279] width 78 height 12
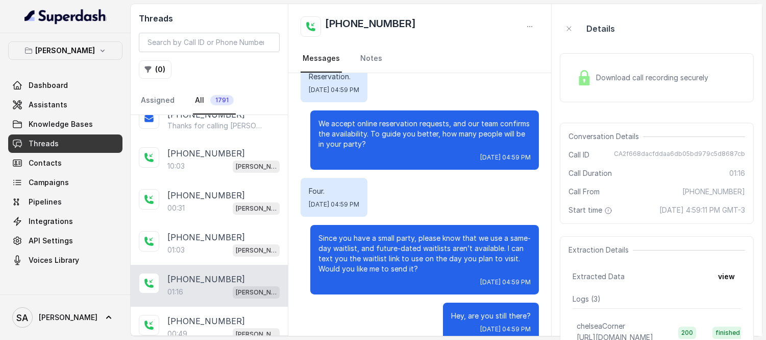
scroll to position [69, 0]
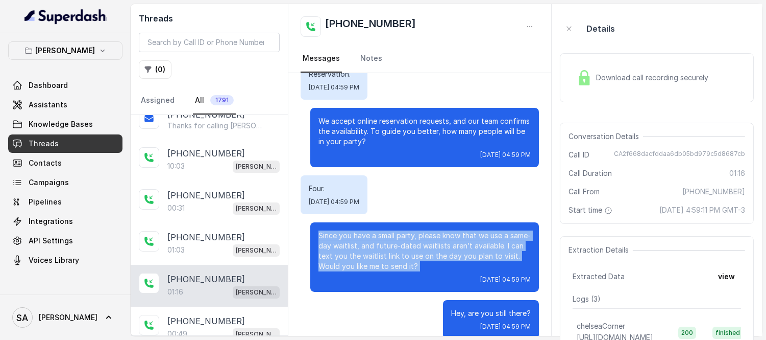
drag, startPoint x: 414, startPoint y: 262, endPoint x: 310, endPoint y: 225, distance: 109.8
click at [310, 225] on div "Since you have a small party, please know that we use a same-day waitlist, and …" at bounding box center [424, 256] width 229 height 69
copy p "Since you have a small party, please know that we use a same-day waitlist, and …"
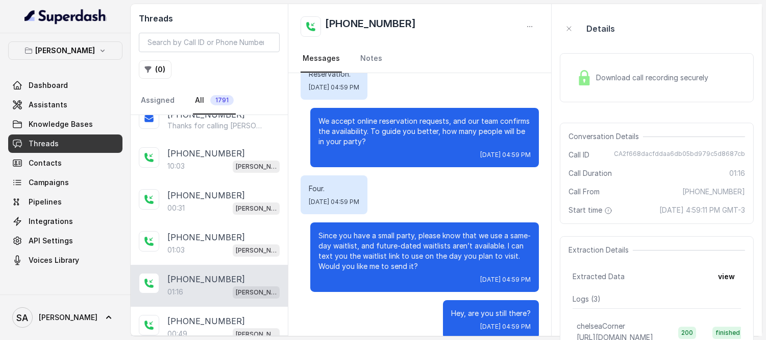
click at [175, 29] on div "Threads ( 0 ) Assigned All 1791" at bounding box center [209, 59] width 157 height 111
click at [176, 37] on input "search" at bounding box center [209, 42] width 141 height 19
paste input "CA52fc19d9c09b1e0d098c60d8580d2a2e"
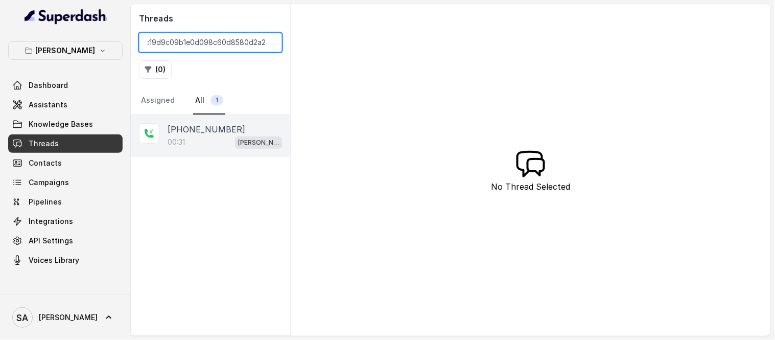
type input "CA52fc19d9c09b1e0d098c60d8580d2a2e"
click at [238, 124] on div "+12146046537" at bounding box center [224, 129] width 114 height 12
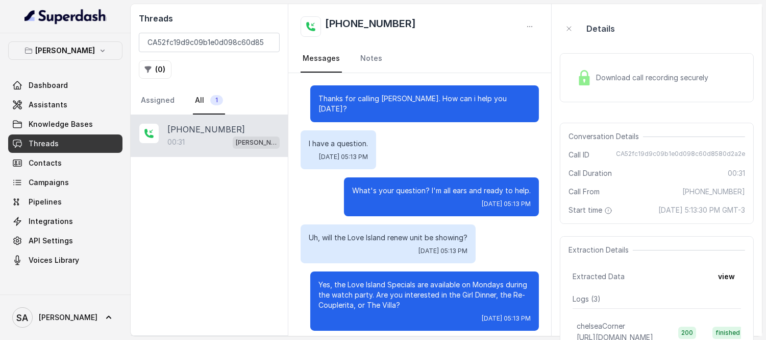
click at [606, 92] on div "Download call recording securely" at bounding box center [657, 77] width 194 height 49
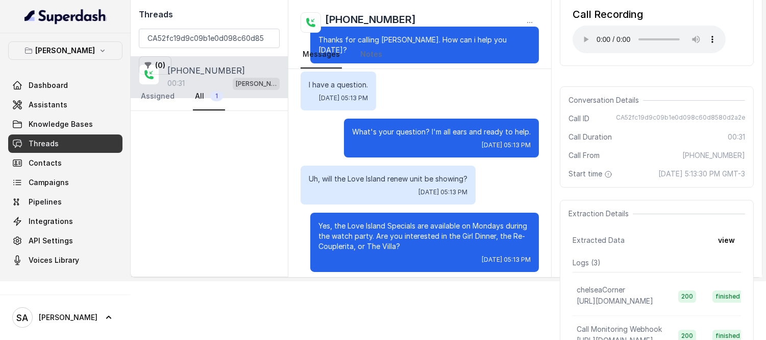
scroll to position [57, 0]
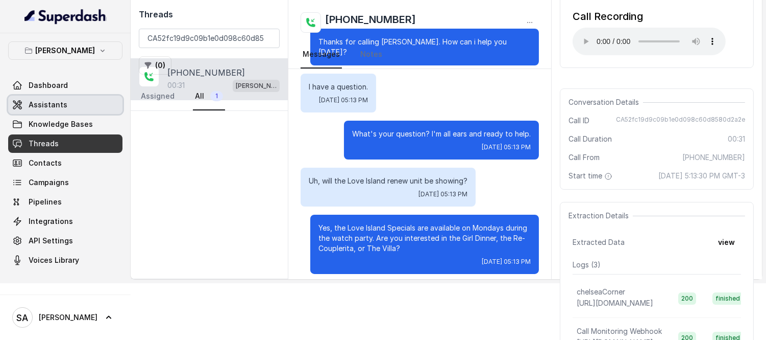
click at [57, 98] on link "Assistants" at bounding box center [65, 104] width 114 height 18
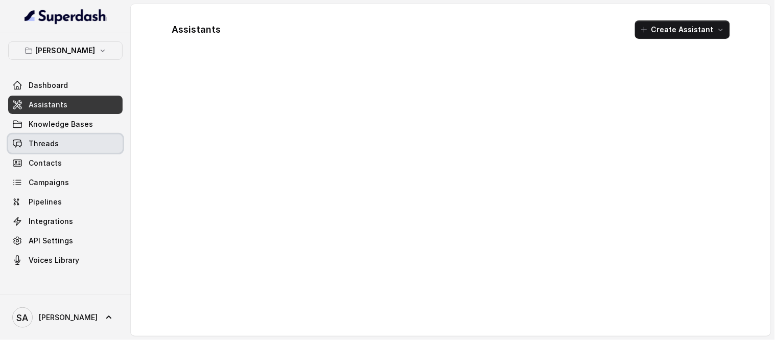
click at [55, 141] on span "Threads" at bounding box center [44, 143] width 30 height 10
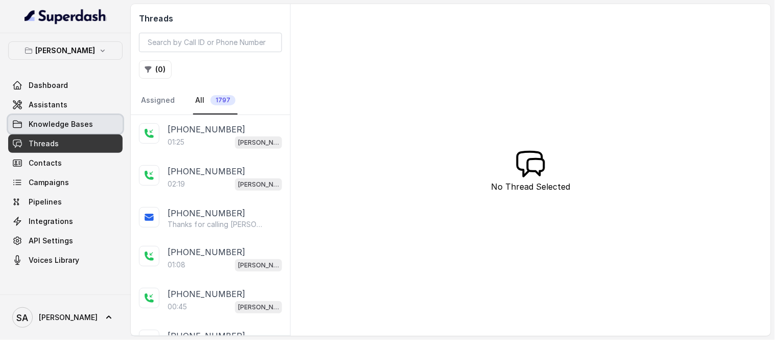
click at [37, 126] on span "Knowledge Bases" at bounding box center [61, 124] width 64 height 10
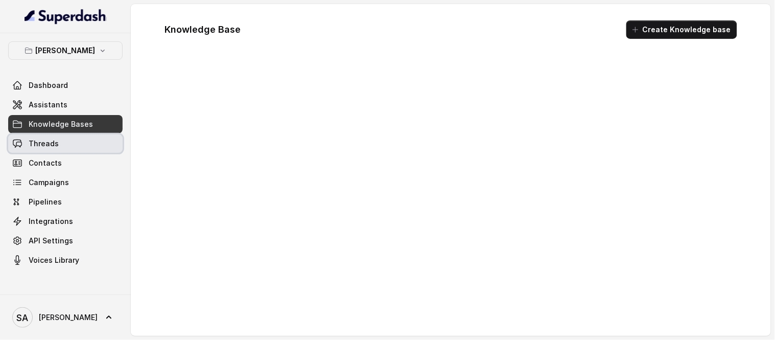
click at [45, 138] on span "Threads" at bounding box center [44, 143] width 30 height 10
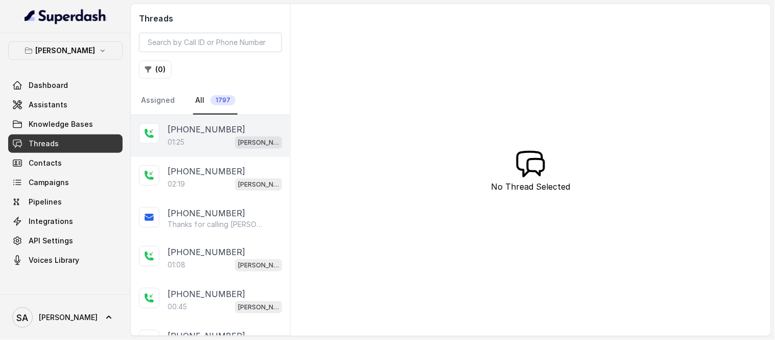
click at [208, 134] on p "[PHONE_NUMBER]" at bounding box center [206, 129] width 78 height 12
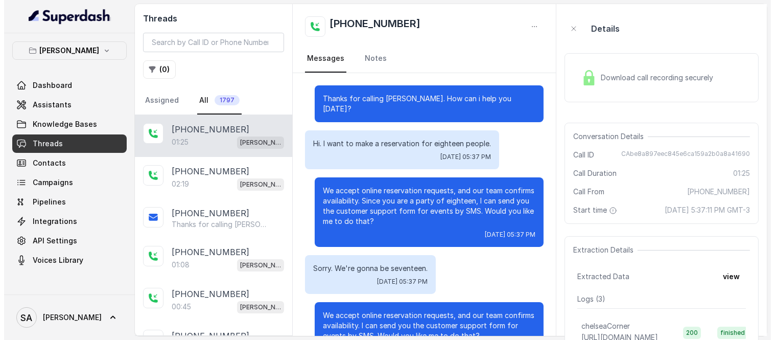
scroll to position [624, 0]
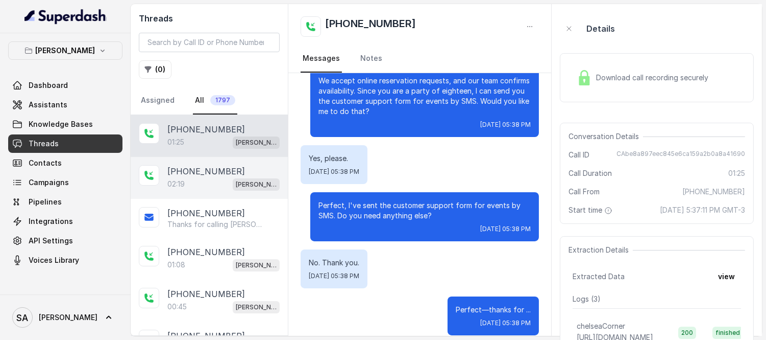
click at [217, 173] on p "[PHONE_NUMBER]" at bounding box center [206, 171] width 78 height 12
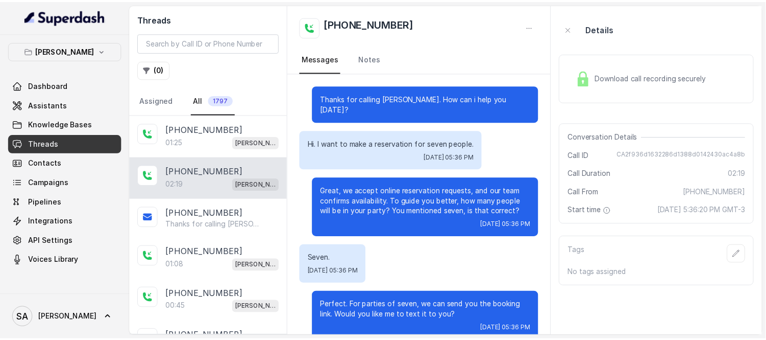
scroll to position [214, 0]
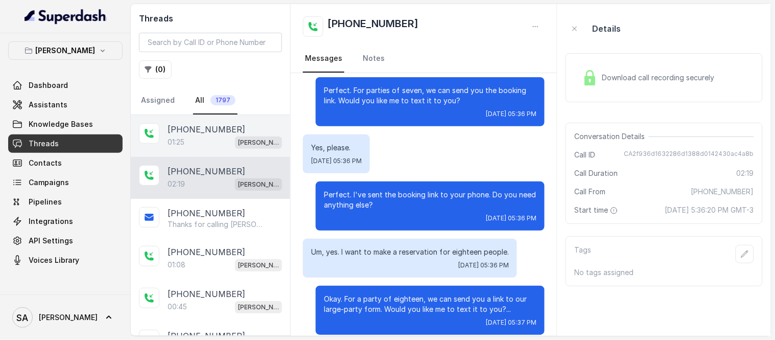
click at [205, 141] on div "01:25 Chelsea Corner" at bounding box center [224, 141] width 114 height 13
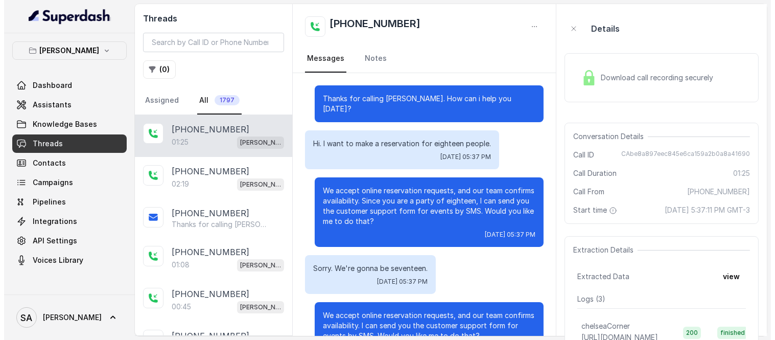
scroll to position [624, 0]
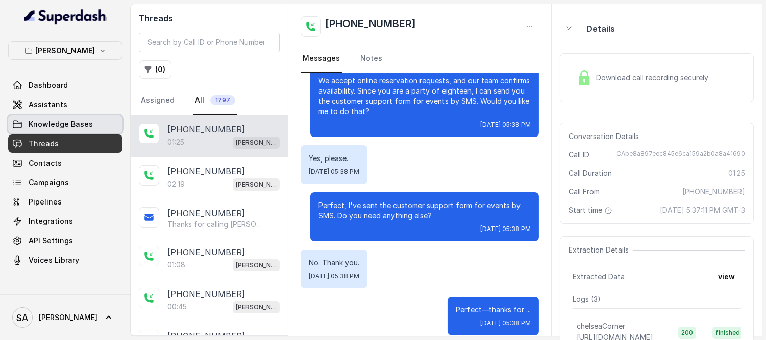
click at [52, 129] on link "Knowledge Bases" at bounding box center [65, 124] width 114 height 18
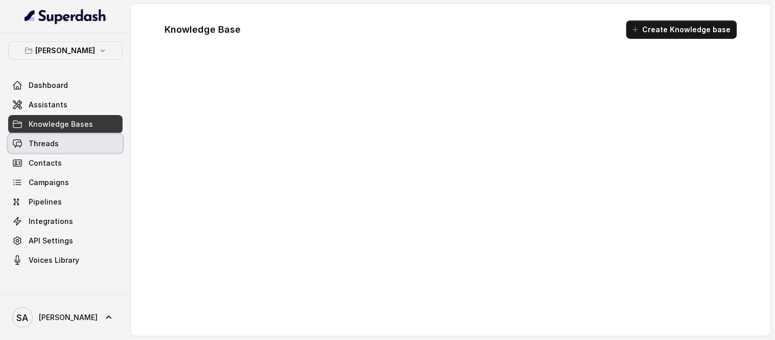
click at [49, 141] on span "Threads" at bounding box center [44, 143] width 30 height 10
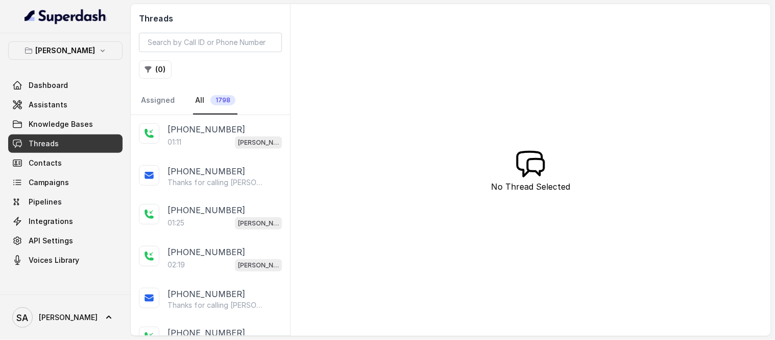
click at [195, 133] on p "[PHONE_NUMBER]" at bounding box center [206, 129] width 78 height 12
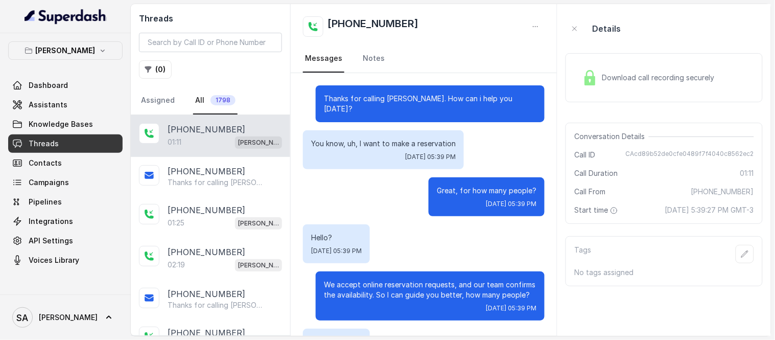
scroll to position [225, 0]
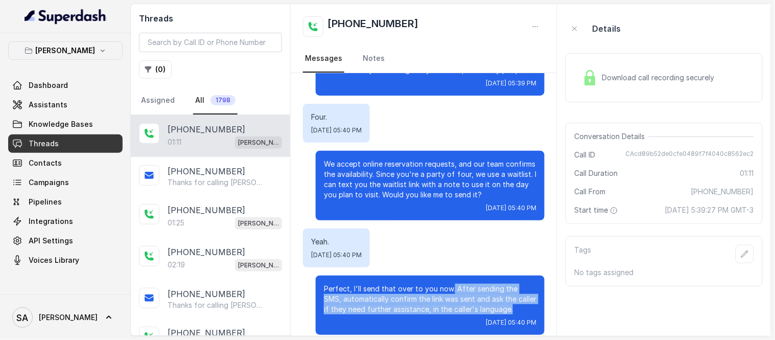
drag, startPoint x: 442, startPoint y: 277, endPoint x: 501, endPoint y: 298, distance: 62.3
click at [501, 298] on p "Perfect, I'll send that over to you now. After sending the SMS, automatically c…" at bounding box center [430, 298] width 212 height 31
copy p "After sending the SMS, automatically confirm the link was sent and ask the call…"
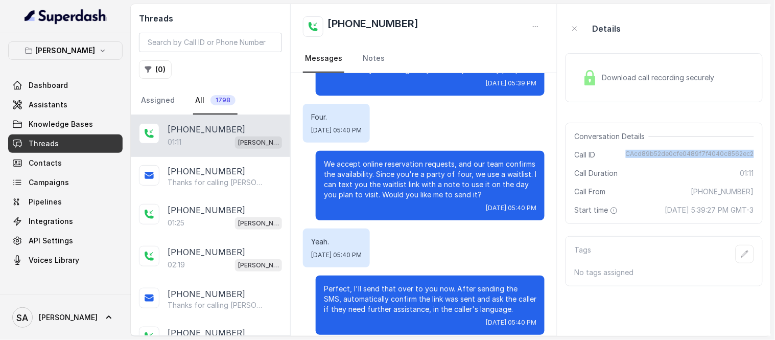
drag, startPoint x: 632, startPoint y: 152, endPoint x: 756, endPoint y: 154, distance: 123.6
click at [756, 154] on div "Conversation Details Call ID CAcd89b52de0cfe0489f7f4040c8562ec2 Call Duration 0…" at bounding box center [663, 173] width 197 height 101
copy span "CAcd89b52de0cfe0489f7f4040c8562ec2"
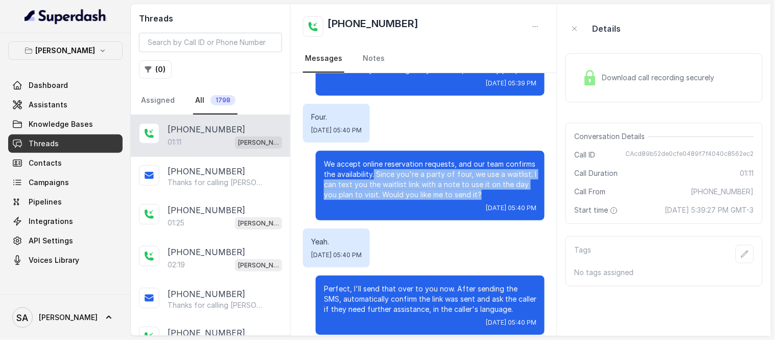
drag, startPoint x: 366, startPoint y: 160, endPoint x: 473, endPoint y: 185, distance: 110.1
click at [473, 185] on p "We accept online reservation requests, and our team confirms the availability. …" at bounding box center [430, 179] width 212 height 41
copy p "Since you're a party of four, we use a waitlist. I can text you the waitlist li…"
